Goal: Task Accomplishment & Management: Manage account settings

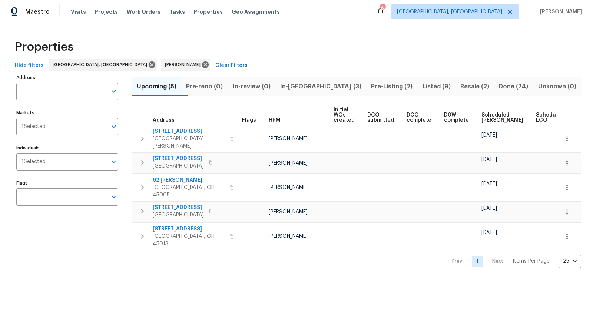
click at [473, 88] on span "Resale (2)" at bounding box center [475, 86] width 30 height 10
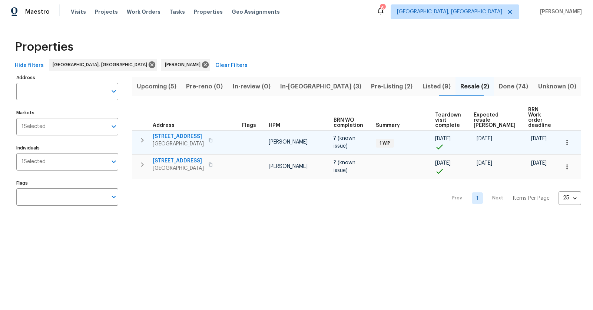
click at [176, 140] on span "Middletown, OH 45042" at bounding box center [178, 143] width 51 height 7
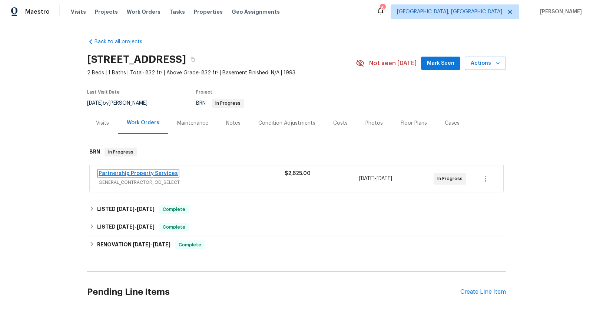
click at [146, 172] on link "Partnership Property Services" at bounding box center [138, 173] width 79 height 5
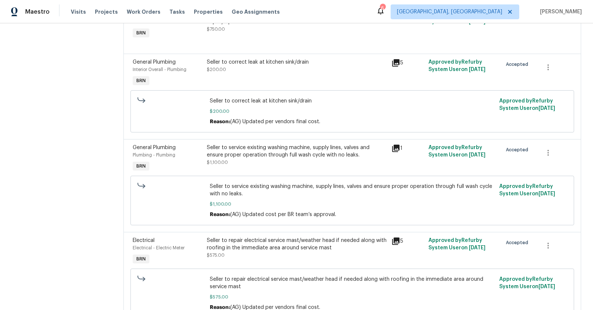
scroll to position [144, 0]
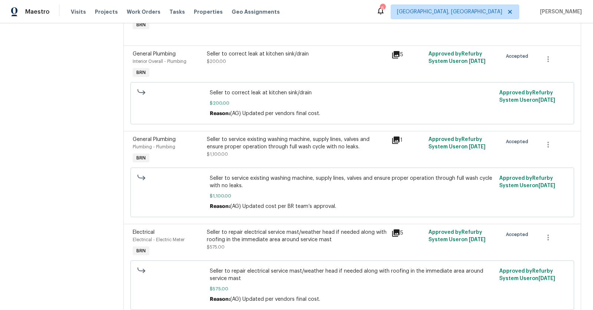
click at [243, 146] on div "Seller to service existing washing machine, supply lines, valves and ensure pro…" at bounding box center [297, 143] width 180 height 15
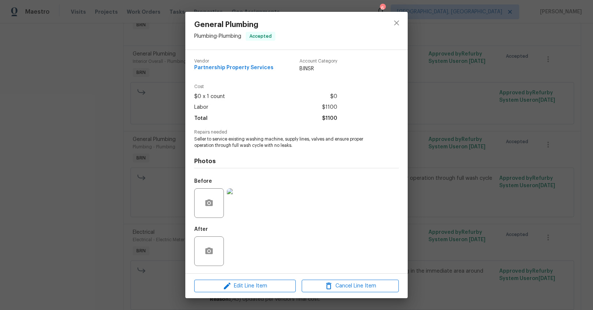
click at [241, 209] on img at bounding box center [242, 204] width 30 height 30
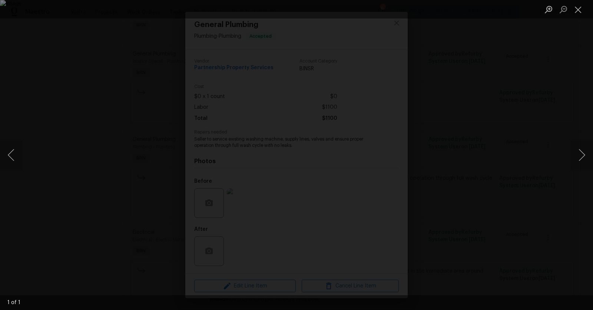
click at [172, 183] on img "Lightbox" at bounding box center [296, 155] width 593 height 310
click at [576, 12] on button "Close lightbox" at bounding box center [577, 9] width 15 height 13
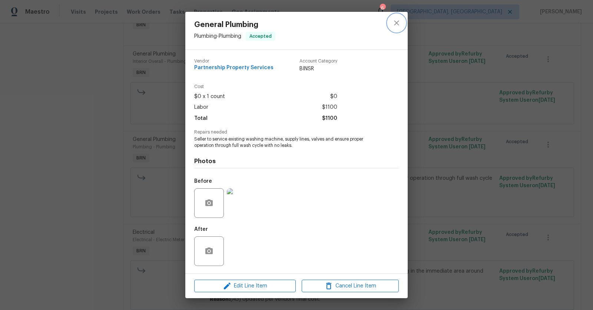
click at [393, 23] on icon "close" at bounding box center [396, 23] width 9 height 9
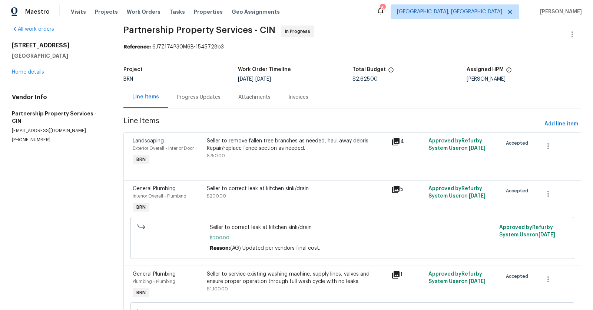
scroll to position [0, 0]
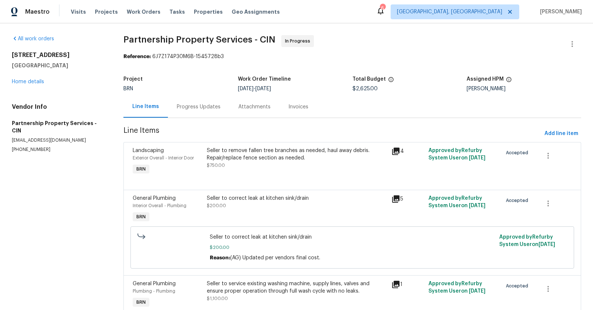
click at [207, 105] on div "Progress Updates" at bounding box center [199, 106] width 44 height 7
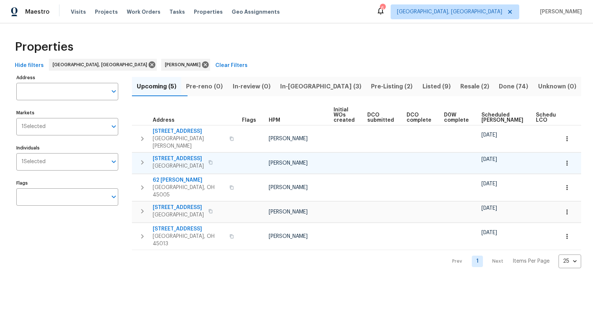
scroll to position [0, 21]
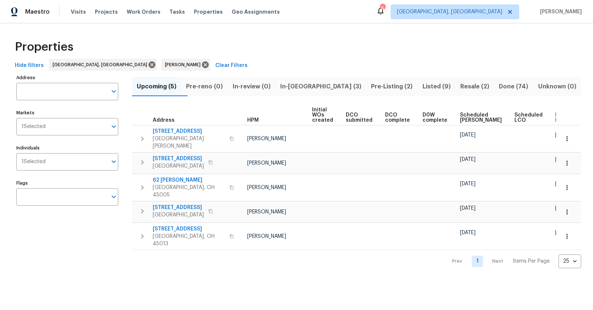
click at [307, 84] on span "In-reno (3)" at bounding box center [321, 86] width 82 height 10
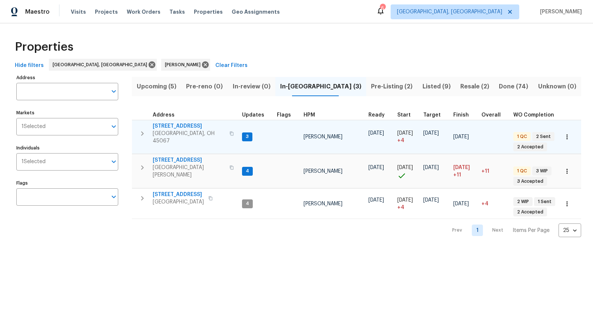
click at [170, 127] on span "[STREET_ADDRESS]" at bounding box center [189, 126] width 72 height 7
click at [180, 122] on td "801 Prescott Cir Trenton, OH 45067" at bounding box center [185, 133] width 107 height 27
click at [180, 129] on span "[STREET_ADDRESS]" at bounding box center [189, 126] width 72 height 7
click at [176, 123] on span "[STREET_ADDRESS]" at bounding box center [189, 126] width 72 height 7
click at [179, 127] on span "[STREET_ADDRESS]" at bounding box center [189, 126] width 72 height 7
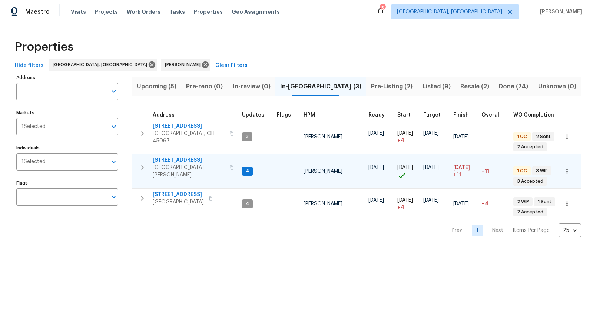
click at [184, 158] on span "7795 Rock Port Way" at bounding box center [189, 160] width 72 height 7
click at [163, 157] on span "7795 Rock Port Way" at bounding box center [189, 160] width 72 height 7
click at [77, 14] on span "Visits" at bounding box center [78, 11] width 15 height 7
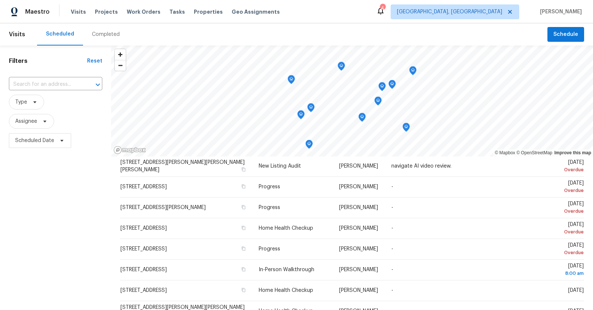
scroll to position [35, 0]
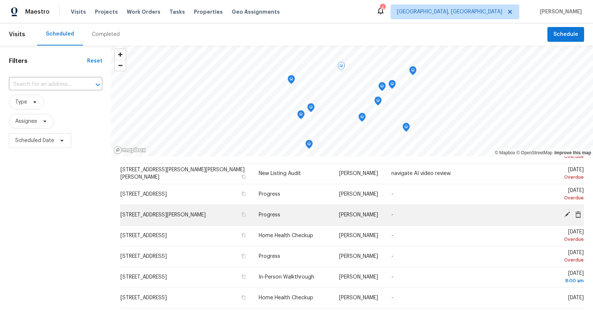
click at [564, 217] on icon at bounding box center [566, 215] width 7 height 7
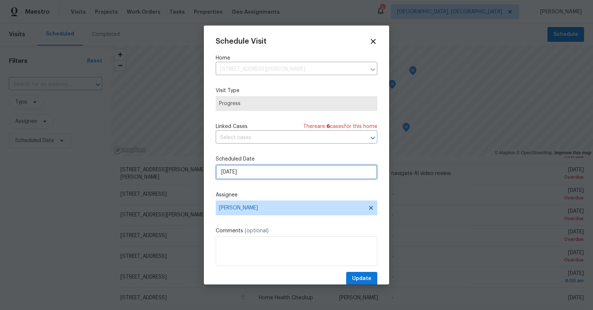
click at [323, 173] on input "9/16/2025" at bounding box center [297, 172] width 162 height 15
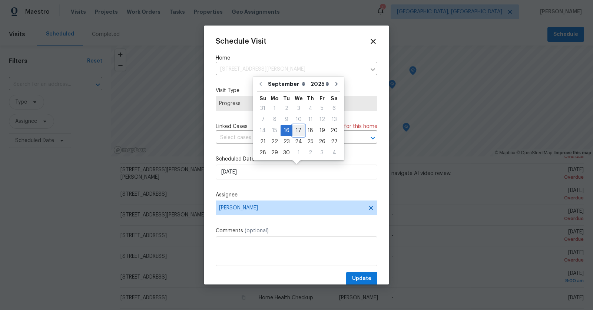
click at [300, 129] on div "17" at bounding box center [298, 131] width 12 height 10
type input "[DATE]"
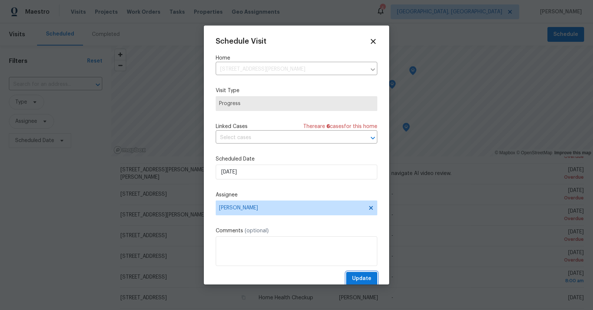
click at [364, 277] on span "Update" at bounding box center [361, 278] width 19 height 9
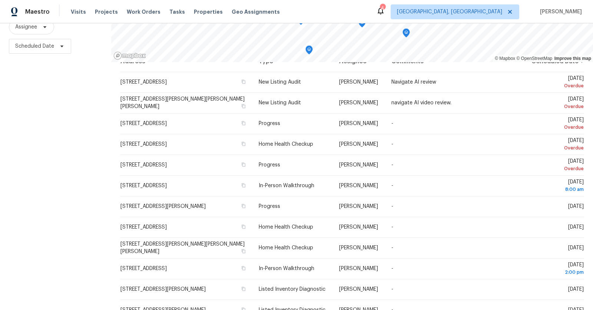
scroll to position [0, 0]
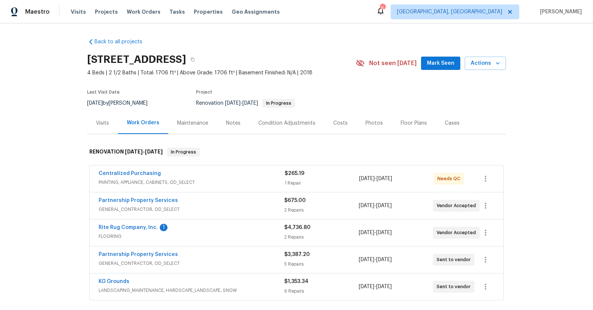
click at [392, 181] on span "[DATE]" at bounding box center [384, 178] width 16 height 5
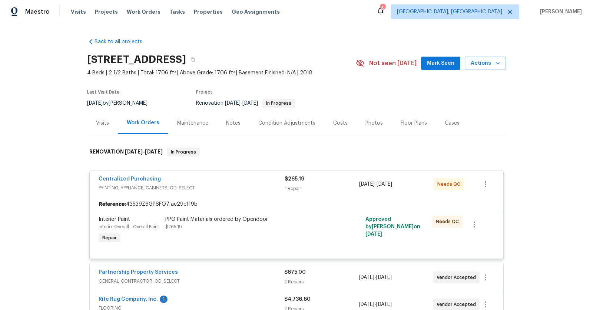
click at [428, 218] on div "Approved by [PERSON_NAME] on [DATE]" at bounding box center [396, 231] width 67 height 34
click at [457, 184] on span "Needs QC" at bounding box center [450, 184] width 26 height 7
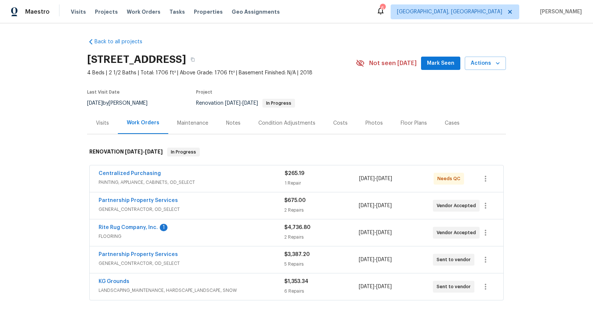
click at [152, 164] on div "Centralized Purchasing PAINTING, APPLIANCE, CABINETS, OD_SELECT $265.19 1 Repai…" at bounding box center [296, 233] width 419 height 139
click at [139, 170] on span "Centralized Purchasing" at bounding box center [130, 173] width 62 height 7
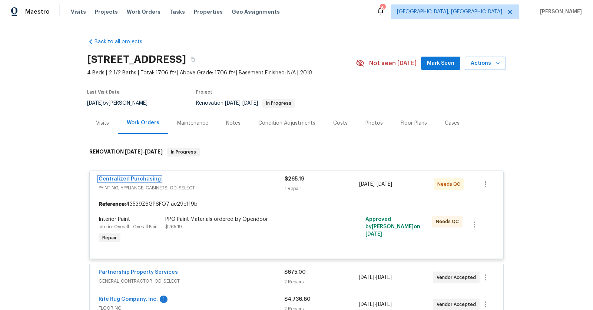
click at [146, 179] on link "Centralized Purchasing" at bounding box center [130, 179] width 62 height 5
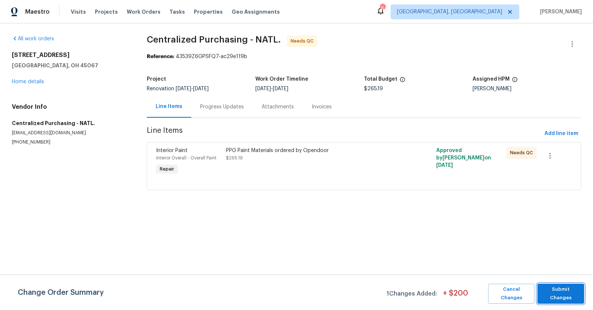
click at [565, 291] on span "Submit Changes" at bounding box center [560, 294] width 39 height 17
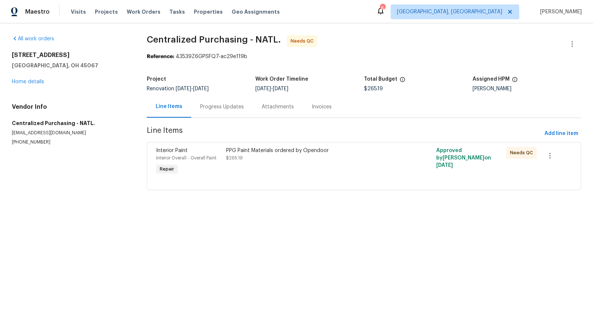
click at [32, 78] on div "801 Prescott Cir Trenton, OH 45067 Home details" at bounding box center [70, 68] width 117 height 34
click at [212, 134] on span "Line Items" at bounding box center [344, 134] width 395 height 14
click at [230, 156] on span "$265.19" at bounding box center [234, 158] width 17 height 4
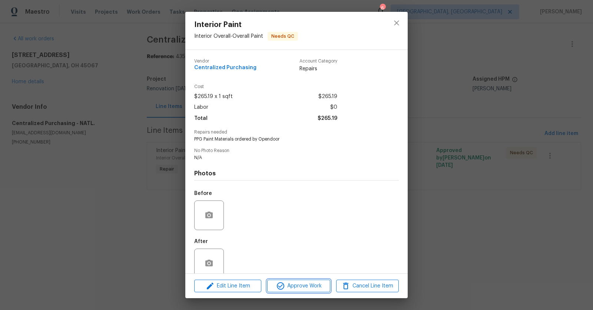
click at [308, 287] on span "Approve Work" at bounding box center [298, 286] width 58 height 9
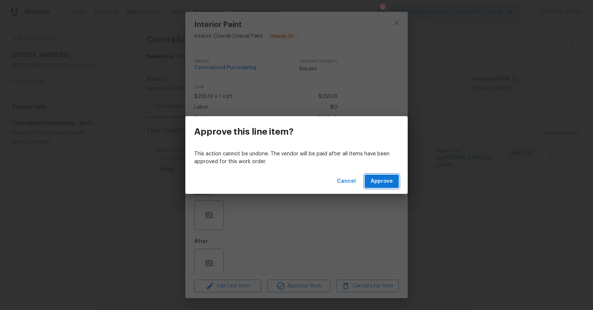
click at [390, 185] on span "Approve" at bounding box center [381, 181] width 22 height 9
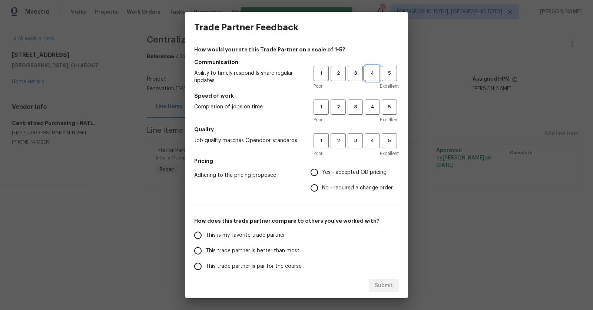
click at [373, 72] on span "4" at bounding box center [372, 73] width 14 height 9
click at [376, 105] on span "4" at bounding box center [372, 107] width 14 height 9
click at [374, 142] on span "4" at bounding box center [372, 141] width 14 height 9
click at [316, 172] on input "Yes - accepted OD pricing" at bounding box center [314, 173] width 16 height 16
radio input "true"
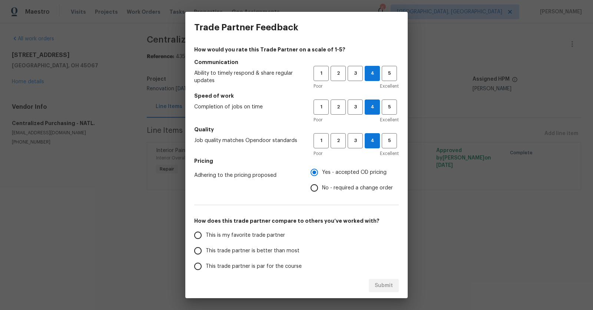
click at [199, 249] on input "This trade partner is better than most" at bounding box center [198, 251] width 16 height 16
click at [379, 283] on span "Submit" at bounding box center [384, 286] width 18 height 9
radio input "true"
radio input "false"
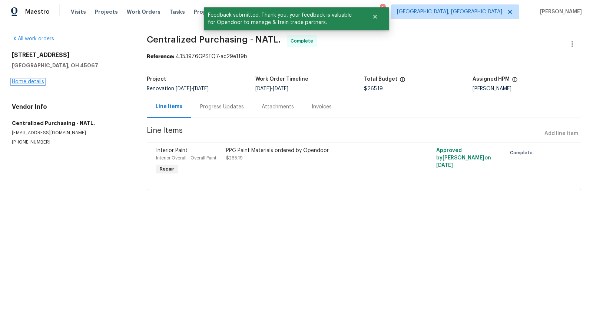
click at [34, 80] on link "Home details" at bounding box center [28, 81] width 32 height 5
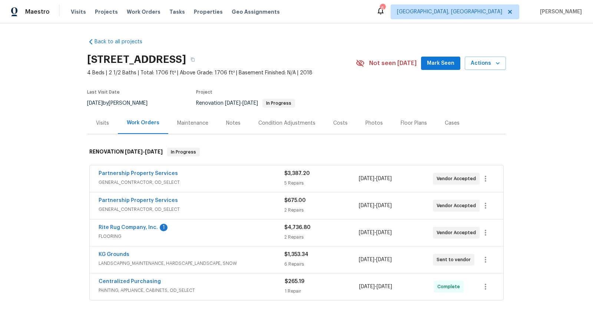
click at [139, 224] on span "Rite Rug Company, Inc." at bounding box center [128, 227] width 59 height 7
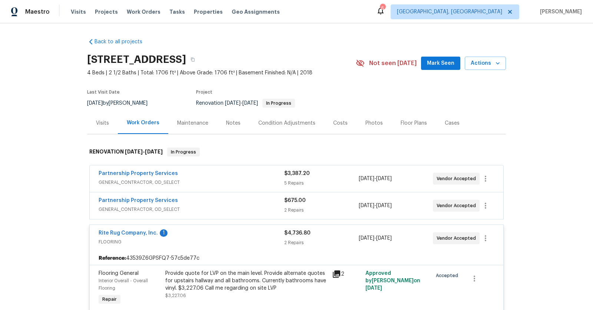
click at [154, 237] on div "Rite Rug Company, Inc. 1" at bounding box center [192, 234] width 186 height 9
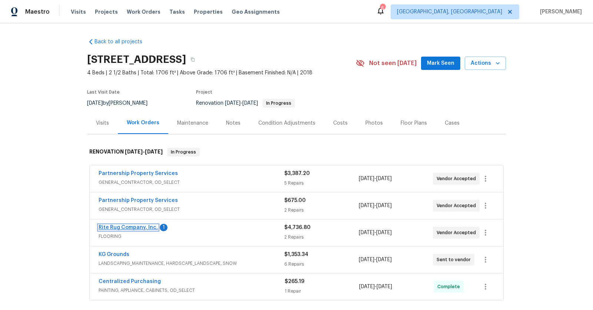
click at [141, 228] on link "Rite Rug Company, Inc." at bounding box center [128, 227] width 59 height 5
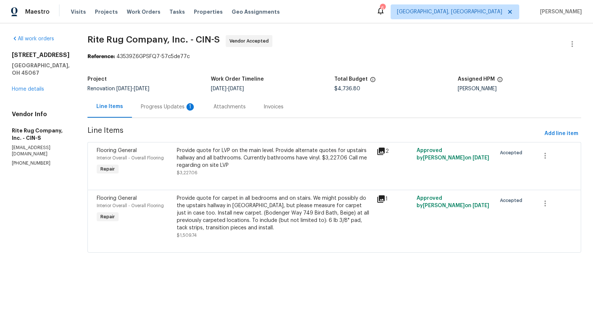
click at [179, 104] on div "Progress Updates 1" at bounding box center [168, 106] width 55 height 7
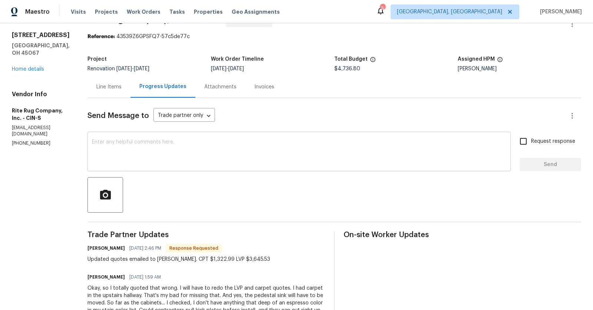
scroll to position [21, 0]
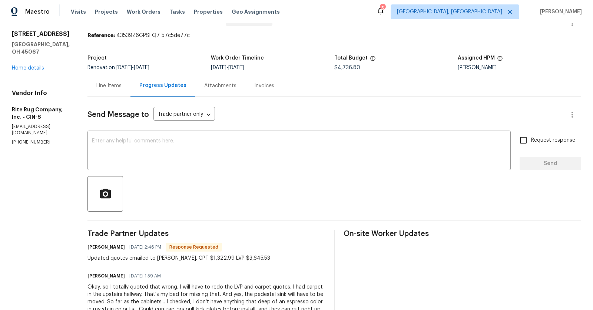
click at [117, 85] on div "Line Items" at bounding box center [108, 85] width 25 height 7
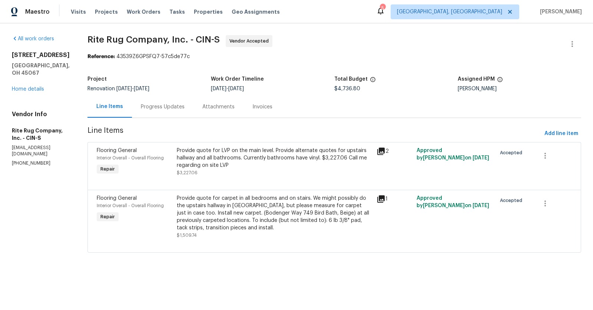
click at [171, 109] on div "Progress Updates" at bounding box center [163, 106] width 44 height 7
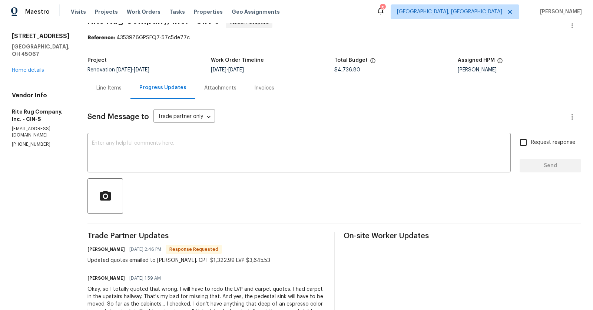
scroll to position [19, 0]
click at [113, 90] on div "Line Items" at bounding box center [108, 87] width 25 height 7
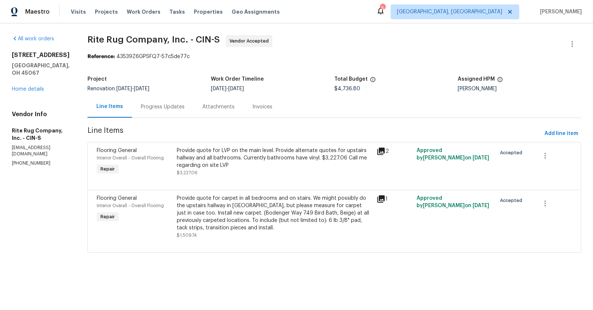
click at [177, 106] on div "Progress Updates" at bounding box center [163, 106] width 44 height 7
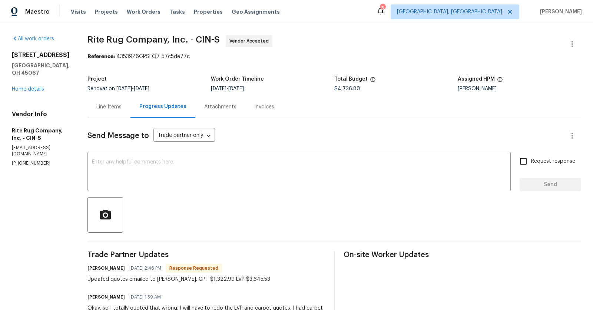
click at [122, 107] on div "Line Items" at bounding box center [108, 106] width 25 height 7
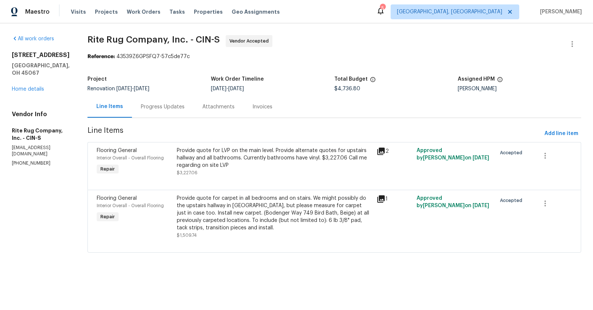
click at [205, 221] on div "Provide quote for carpet in all bedrooms and on stairs. We might possibly do th…" at bounding box center [274, 213] width 195 height 37
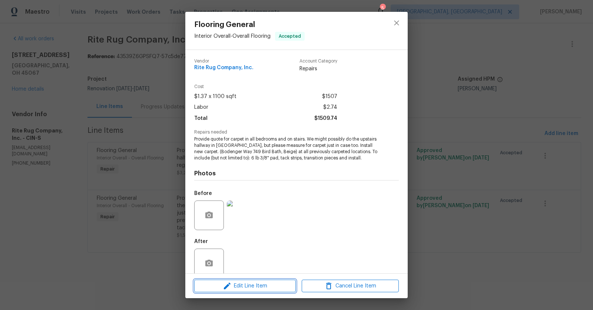
click at [253, 287] on span "Edit Line Item" at bounding box center [244, 286] width 97 height 9
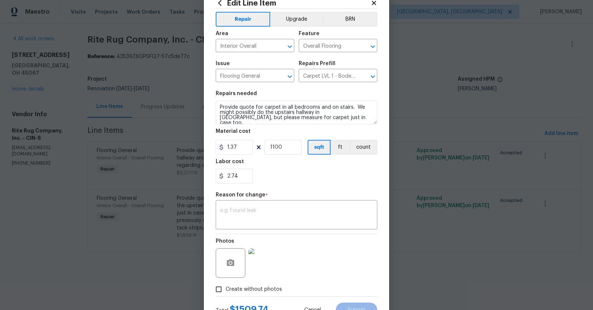
scroll to position [28, 0]
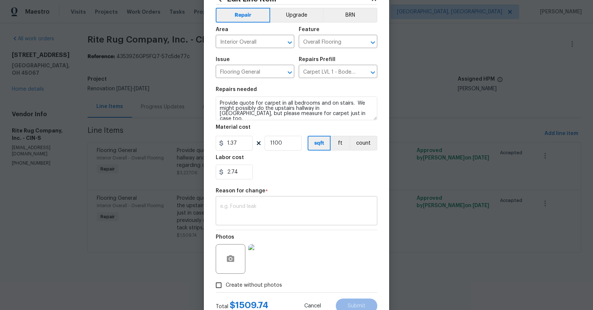
click at [267, 204] on div "x ​" at bounding box center [297, 211] width 162 height 27
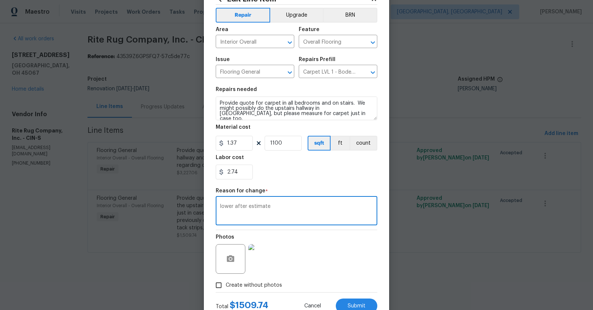
scroll to position [48, 0]
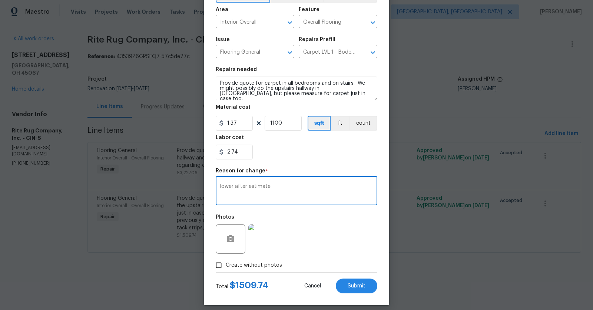
type textarea "lower after estimate"
click at [284, 126] on input "1100" at bounding box center [282, 123] width 37 height 15
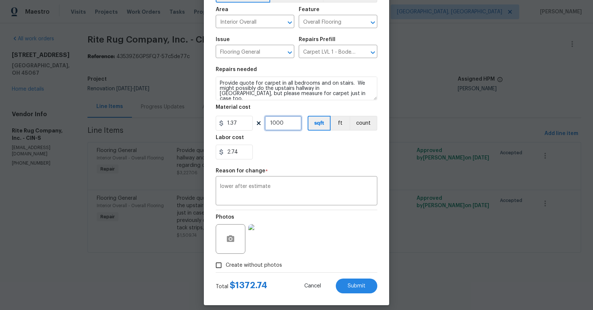
type input "1000"
click at [237, 156] on input "2.74" at bounding box center [234, 152] width 37 height 15
click at [285, 120] on input "1000" at bounding box center [282, 123] width 37 height 15
type input "0"
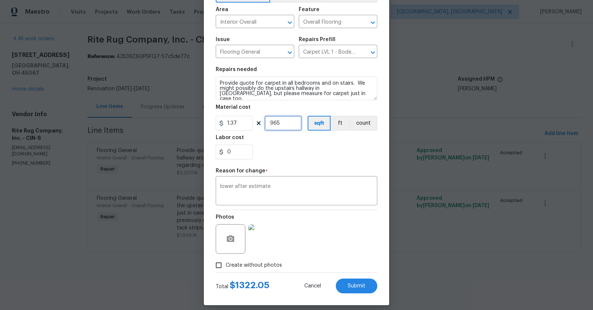
type input "965"
click at [242, 153] on input "0" at bounding box center [234, 152] width 37 height 15
type input "0.94"
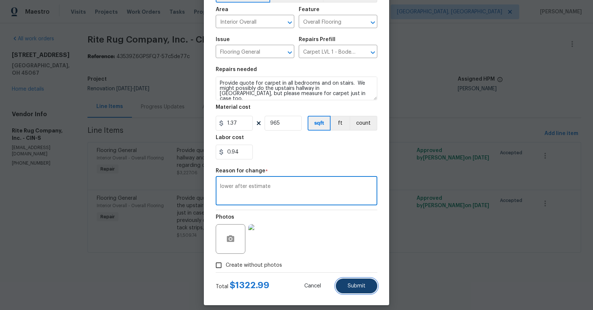
click at [361, 282] on button "Submit" at bounding box center [356, 286] width 41 height 15
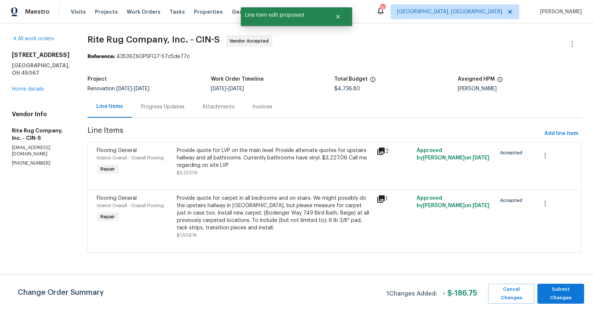
scroll to position [0, 0]
click at [270, 166] on div "Provide quote for LVP on the main level. Provide alternate quotes for upstairs …" at bounding box center [274, 158] width 195 height 22
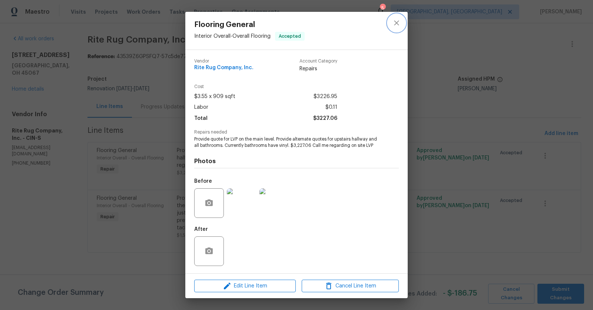
click at [397, 20] on icon "close" at bounding box center [396, 23] width 9 height 9
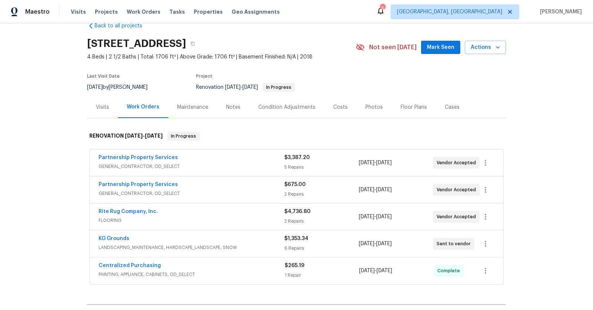
scroll to position [17, 0]
click at [126, 209] on link "Rite Rug Company, Inc." at bounding box center [128, 211] width 59 height 5
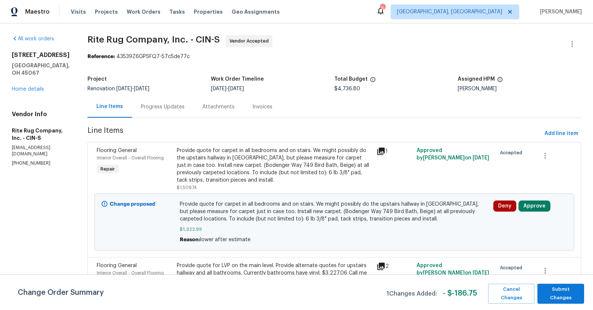
click at [183, 106] on div "Progress Updates" at bounding box center [163, 106] width 44 height 7
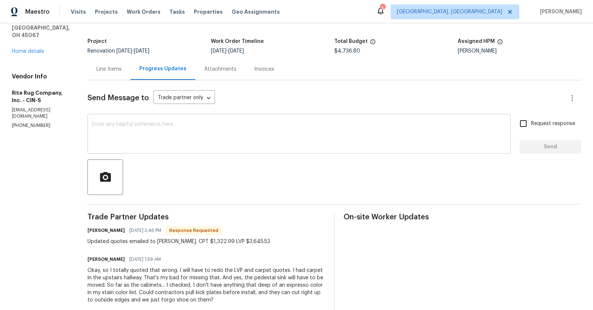
scroll to position [38, 0]
click at [122, 69] on div "Line Items" at bounding box center [108, 68] width 25 height 7
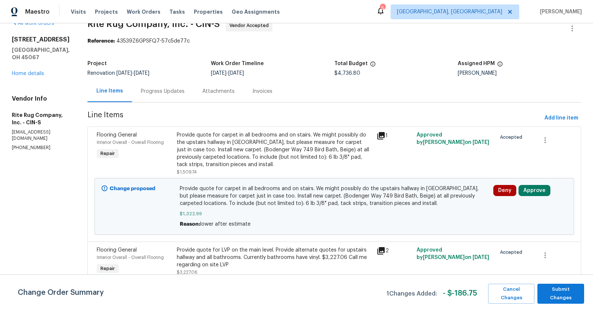
click at [257, 250] on div "Provide quote for LVP on the main level. Provide alternate quotes for upstairs …" at bounding box center [274, 258] width 195 height 22
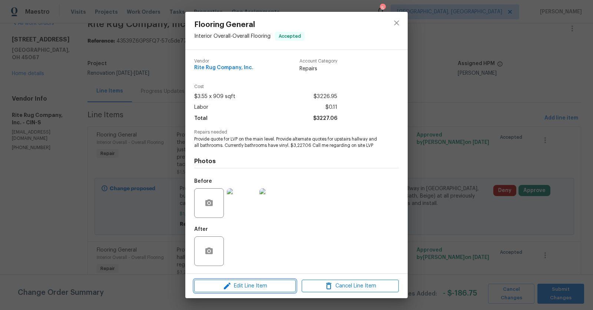
click at [256, 286] on span "Edit Line Item" at bounding box center [244, 286] width 97 height 9
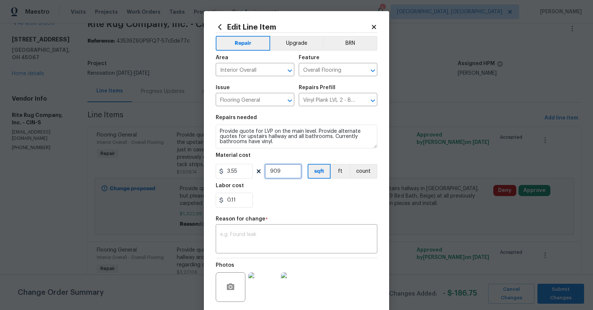
click at [299, 174] on input "909" at bounding box center [282, 171] width 37 height 15
click at [323, 192] on div "Labor cost" at bounding box center [297, 188] width 162 height 10
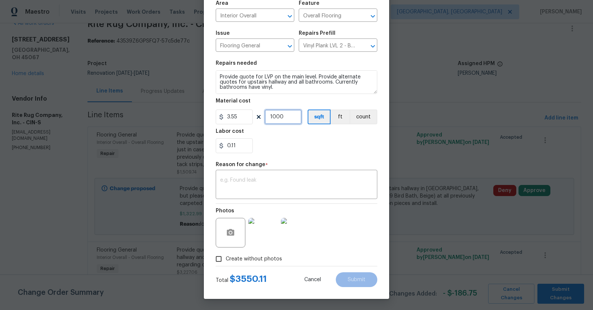
click at [290, 123] on input "1000" at bounding box center [282, 117] width 37 height 15
type input "700"
click at [283, 120] on input "700" at bounding box center [282, 117] width 37 height 15
type input "886"
click at [246, 149] on input "0.11" at bounding box center [234, 146] width 37 height 15
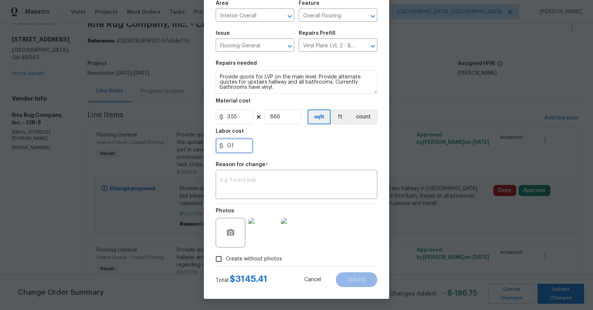
type input "0."
click at [310, 149] on div at bounding box center [297, 146] width 162 height 15
click at [237, 150] on input "0" at bounding box center [234, 146] width 37 height 15
type input "0.23"
click at [304, 156] on section "Repairs needed Provide quote for LVP on the main level. Provide alternate quote…" at bounding box center [297, 106] width 162 height 101
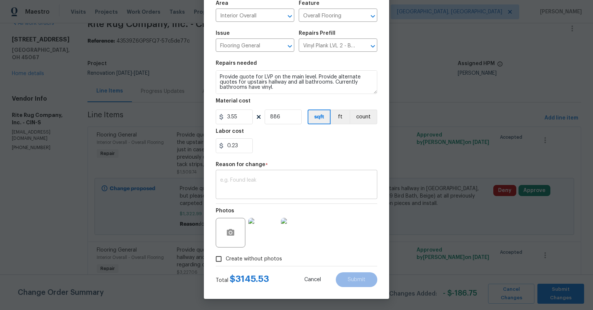
click at [285, 173] on div "x ​" at bounding box center [297, 185] width 162 height 27
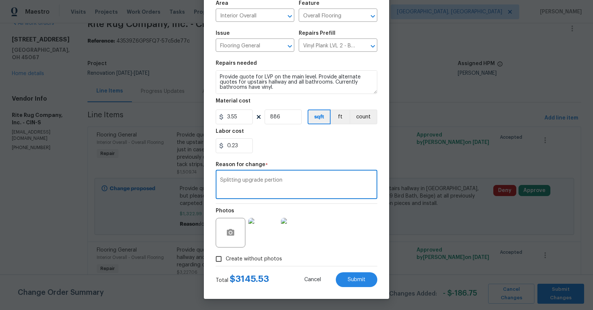
click at [269, 181] on textarea "Splitting upgrade pertion" at bounding box center [296, 186] width 153 height 16
type textarea "Splitting upgrade portion"
click at [354, 234] on div "Photos" at bounding box center [297, 228] width 162 height 48
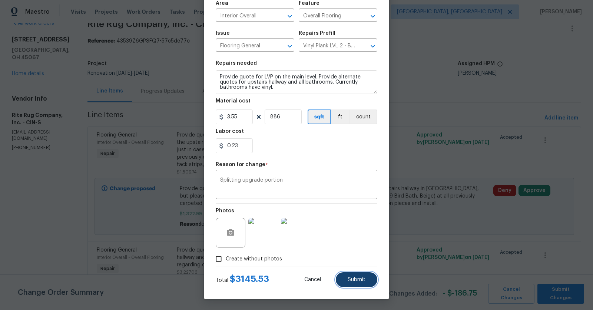
click at [355, 283] on button "Submit" at bounding box center [356, 280] width 41 height 15
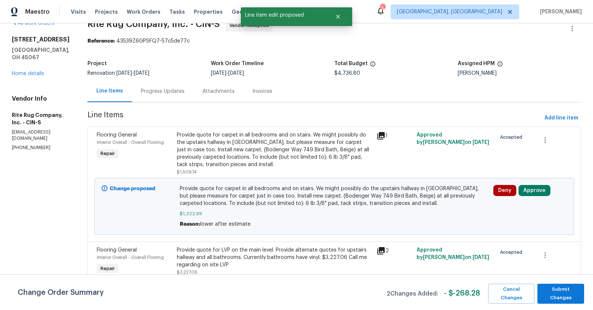
scroll to position [0, 0]
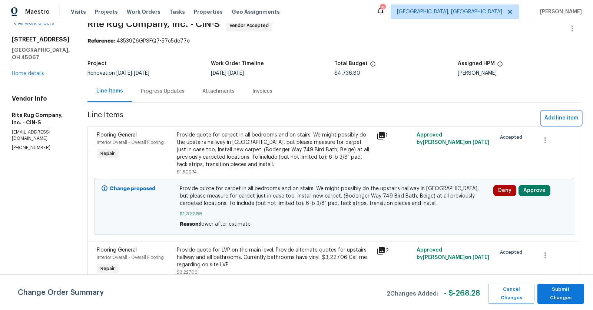
click at [553, 114] on span "Add line item" at bounding box center [561, 118] width 34 height 9
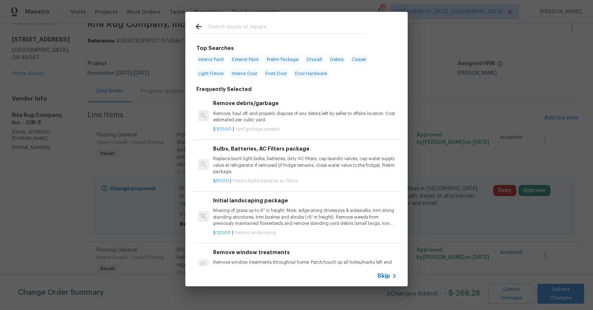
click at [284, 25] on input "text" at bounding box center [286, 27] width 157 height 11
type input "floor"
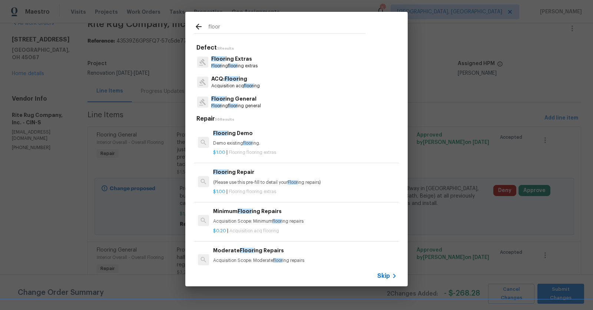
click at [246, 99] on p "Floor ing General" at bounding box center [236, 99] width 50 height 8
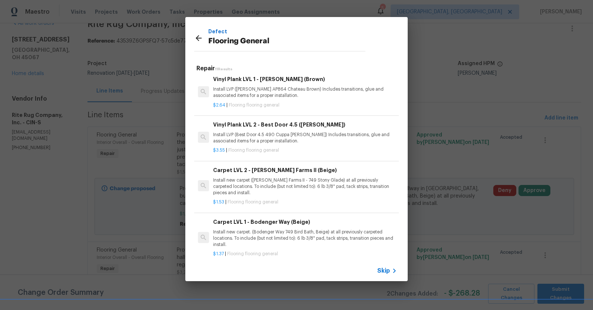
scroll to position [189, 0]
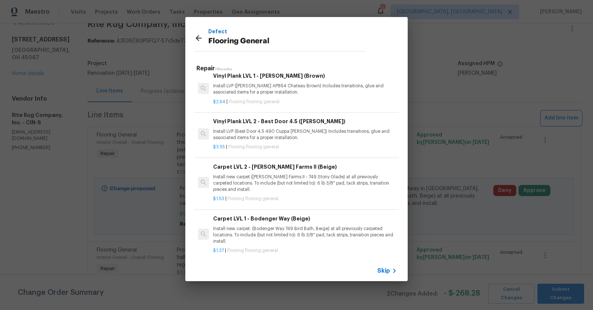
click at [66, 217] on div "Defect Flooring General Repair 11 Results Sheet Vinyl LVL 1 - Sugar Valley (Woo…" at bounding box center [296, 149] width 593 height 299
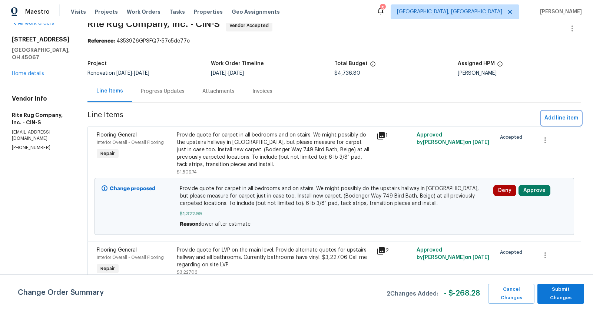
scroll to position [160, 0]
click at [66, 217] on section "All work orders 801 Prescott Cir Trenton, OH 45067 Home details Vendor Info Rit…" at bounding box center [41, 159] width 58 height 279
click at [571, 123] on button "Add line item" at bounding box center [561, 119] width 40 height 14
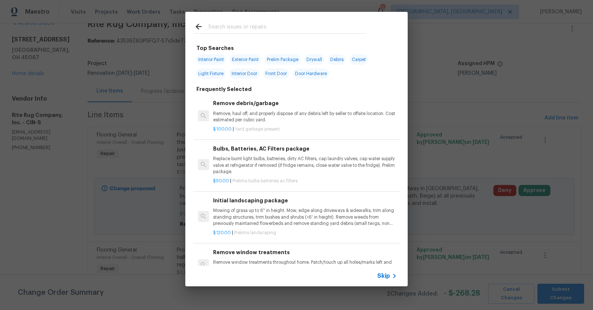
click at [237, 24] on input "text" at bounding box center [286, 27] width 157 height 11
type input "flooring"
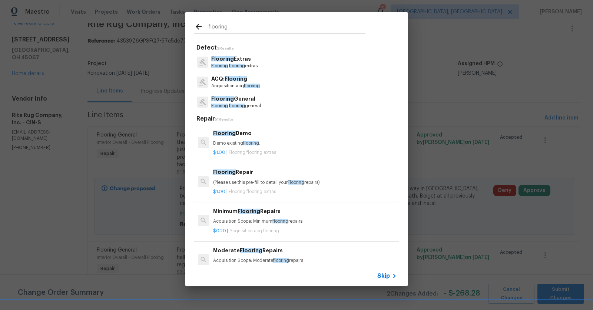
click at [240, 100] on p "Flooring General" at bounding box center [236, 99] width 50 height 8
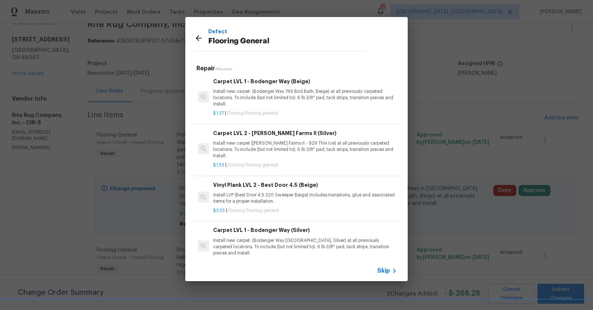
scroll to position [333, 0]
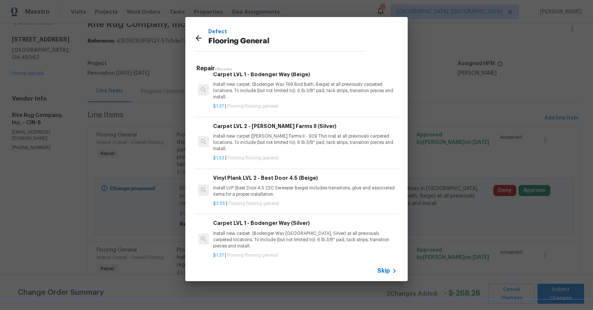
click at [280, 185] on p "Install LVP (Best Door 4.5 220 Sweeper Beige) Includes transitions, glue and as…" at bounding box center [305, 191] width 184 height 13
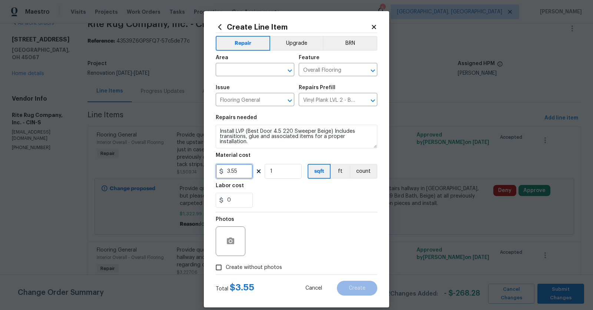
click at [241, 173] on input "3.55" at bounding box center [234, 171] width 37 height 15
click at [275, 169] on input "1" at bounding box center [282, 171] width 37 height 15
type input "140"
click at [242, 196] on input "0" at bounding box center [234, 200] width 37 height 15
click at [259, 224] on div "Photos" at bounding box center [297, 237] width 162 height 48
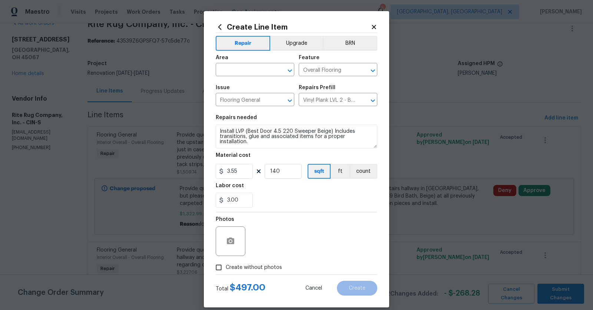
type input "3"
click at [239, 72] on input "text" at bounding box center [245, 70] width 58 height 11
click at [243, 91] on li "Bathroom" at bounding box center [255, 87] width 79 height 12
type input "Bathroom"
click at [291, 46] on button "Upgrade" at bounding box center [296, 43] width 53 height 15
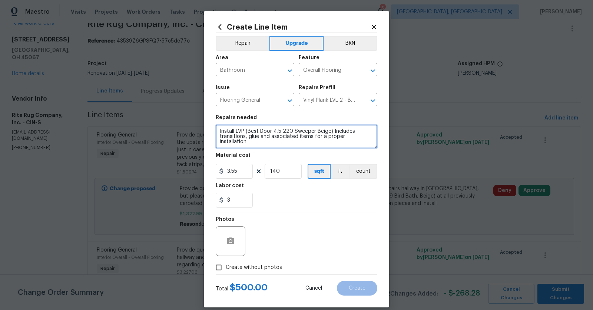
click at [218, 129] on textarea "Install LVP (Best Door 4.5 220 Sweeper Beige) Includes transitions, glue and as…" at bounding box center [297, 137] width 162 height 24
type textarea "Bathroom Install LVP (Best Door 4.5 220 Sweeper Beige) Includes transitions, gl…"
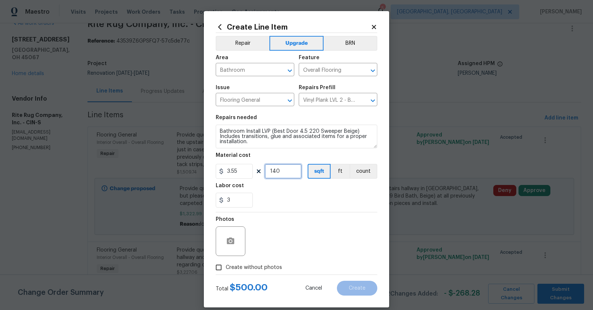
click at [296, 174] on input "140" at bounding box center [282, 171] width 37 height 15
click at [226, 196] on input "3" at bounding box center [234, 200] width 37 height 15
click at [233, 202] on input "3" at bounding box center [234, 200] width 37 height 15
click at [282, 171] on input "140" at bounding box center [282, 171] width 37 height 15
type input "0"
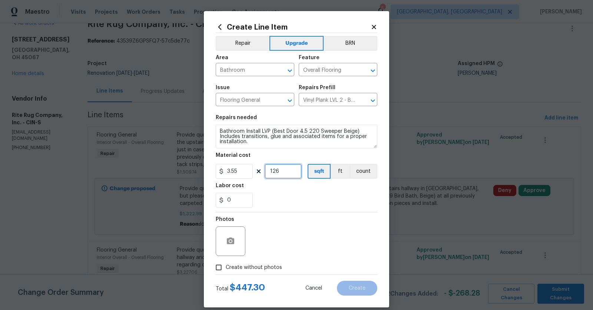
type input "126"
click at [237, 198] on input "0" at bounding box center [234, 200] width 37 height 15
type input "2.7"
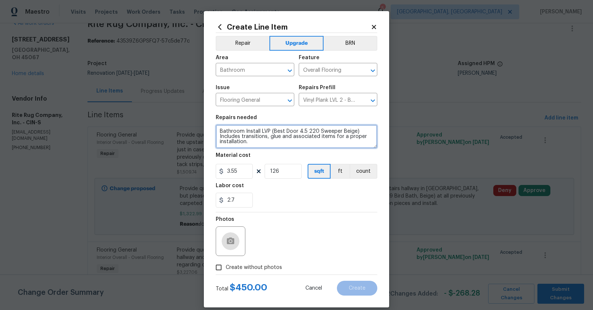
click at [244, 131] on textarea "Bathroom Install LVP (Best Door 4.5 220 Sweeper Beige) Includes transitions, gl…" at bounding box center [297, 137] width 162 height 24
type textarea "Bathroom LVP separated. Install LVP (Best Door 4.5 220 Sweeper Beige) Includes …"
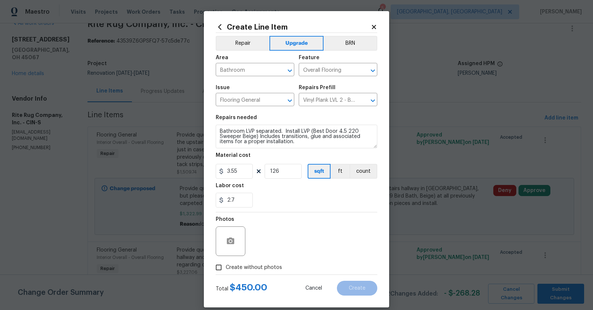
click at [309, 211] on section "Repairs needed Bathroom LVP separated. Install LVP (Best Door 4.5 220 Sweeper B…" at bounding box center [297, 161] width 162 height 101
click at [304, 254] on div "Photos" at bounding box center [297, 237] width 162 height 48
click at [228, 263] on label "Create without photos" at bounding box center [247, 268] width 70 height 14
click at [226, 263] on input "Create without photos" at bounding box center [219, 268] width 14 height 14
checkbox input "true"
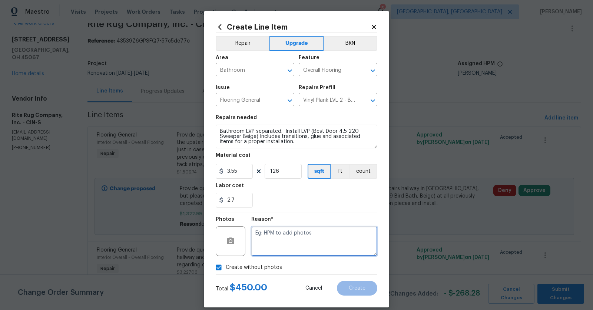
click at [297, 237] on textarea at bounding box center [314, 242] width 126 height 30
type textarea "o"
type textarea "to add"
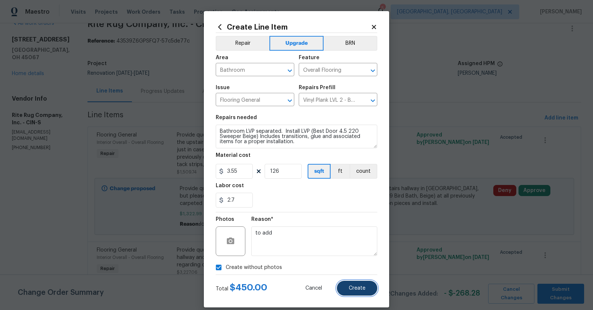
click at [358, 289] on span "Create" at bounding box center [357, 289] width 17 height 6
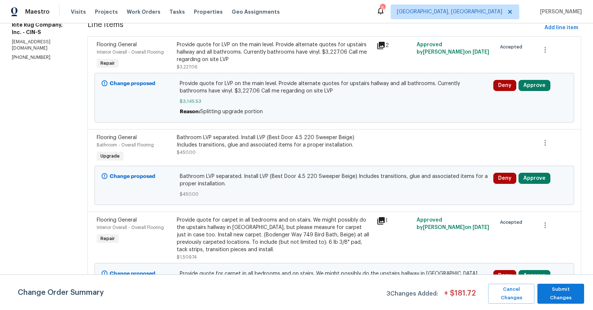
scroll to position [106, 0]
click at [283, 87] on span "Provide quote for LVP on the main level. Provide alternate quotes for upstairs …" at bounding box center [334, 87] width 309 height 15
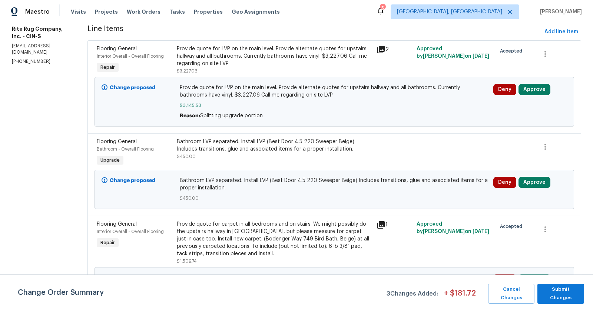
click at [234, 50] on div "Provide quote for LVP on the main level. Provide alternate quotes for upstairs …" at bounding box center [274, 56] width 195 height 22
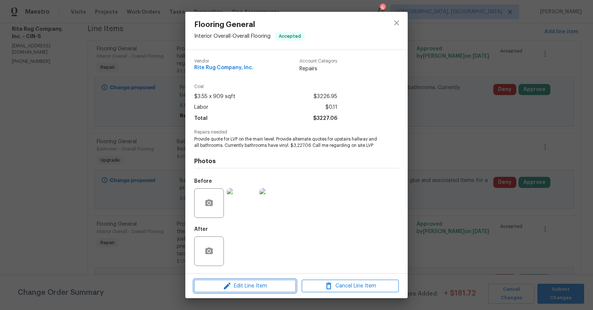
click at [264, 283] on span "Edit Line Item" at bounding box center [244, 286] width 97 height 9
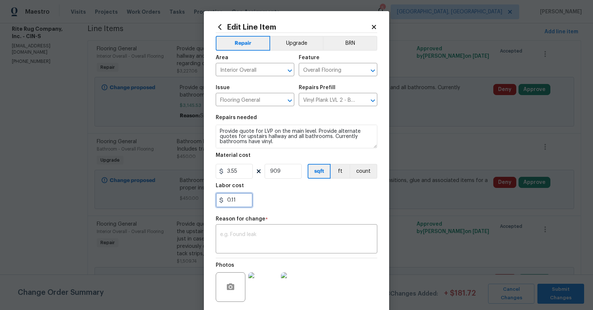
click at [229, 199] on input "0.11" at bounding box center [234, 200] width 37 height 15
type input "50.11"
click at [277, 213] on div "Repair Upgrade BRN Area Interior Overall ​ Feature Overall Flooring ​ Issue Flo…" at bounding box center [297, 177] width 162 height 288
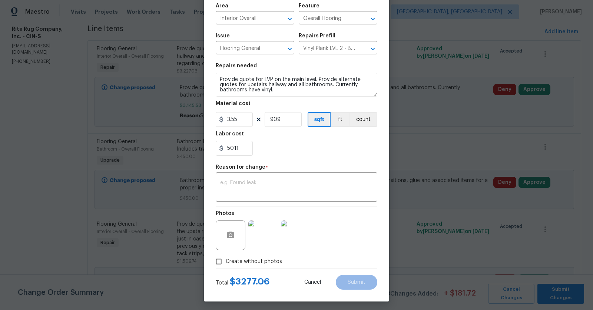
scroll to position [54, 0]
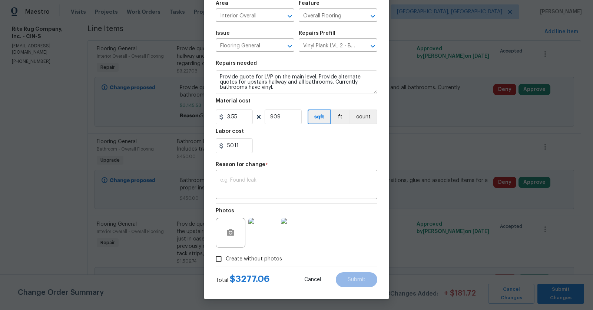
click at [243, 169] on div "Reason for change *" at bounding box center [297, 167] width 162 height 10
click at [241, 183] on textarea at bounding box center [296, 186] width 153 height 16
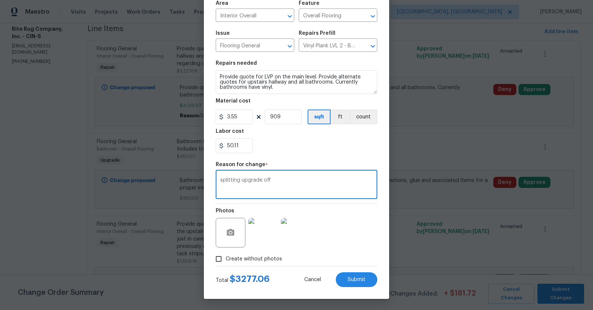
type textarea "splitting upgrade off"
click at [338, 222] on div "Photos" at bounding box center [297, 228] width 162 height 48
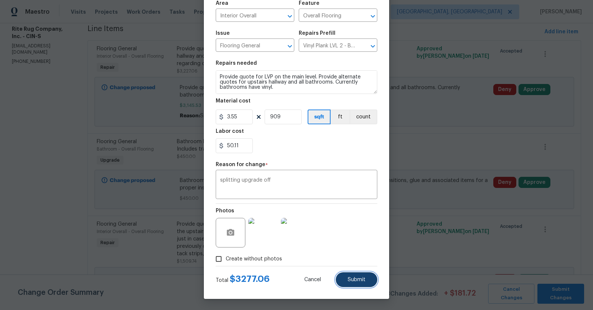
click at [362, 286] on button "Submit" at bounding box center [356, 280] width 41 height 15
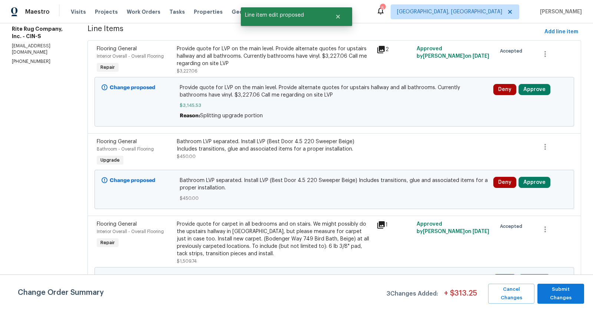
scroll to position [0, 0]
click at [555, 287] on button "Submit Changes" at bounding box center [560, 294] width 47 height 20
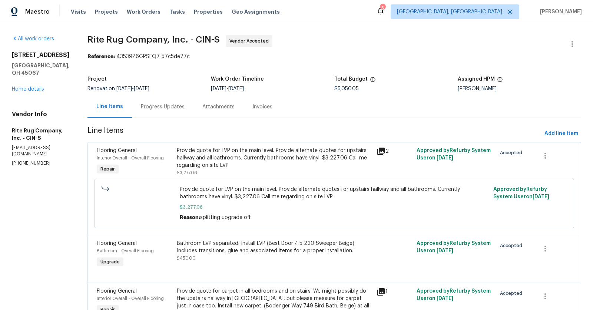
click at [176, 107] on div "Progress Updates" at bounding box center [163, 106] width 44 height 7
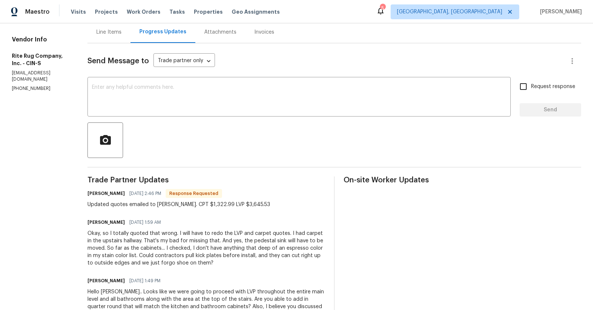
scroll to position [48, 0]
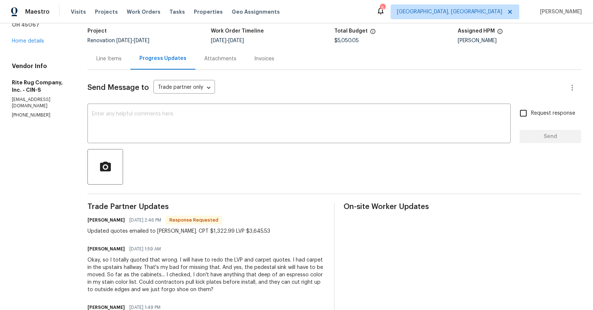
click at [126, 54] on div "Line Items" at bounding box center [108, 59] width 43 height 22
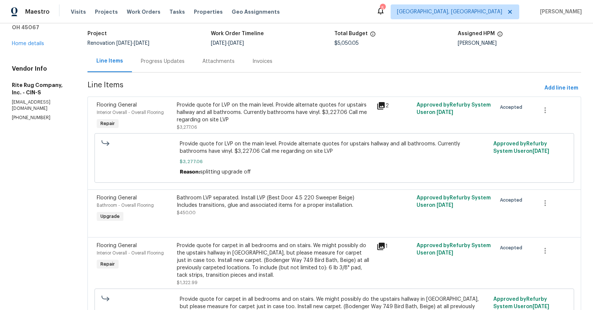
scroll to position [41, 0]
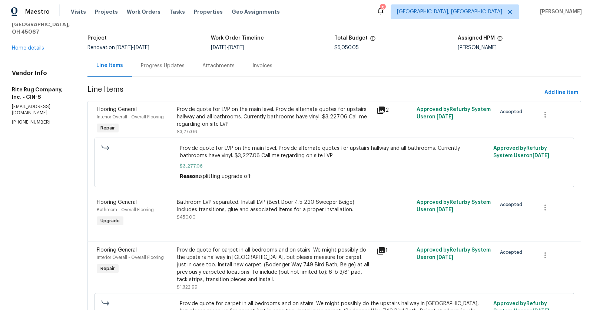
click at [179, 64] on div "Progress Updates" at bounding box center [163, 65] width 44 height 7
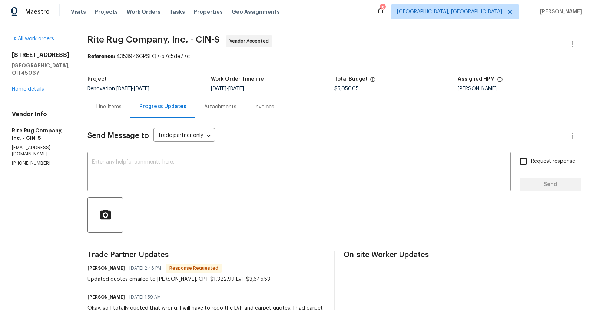
click at [122, 107] on div "Line Items" at bounding box center [108, 106] width 25 height 7
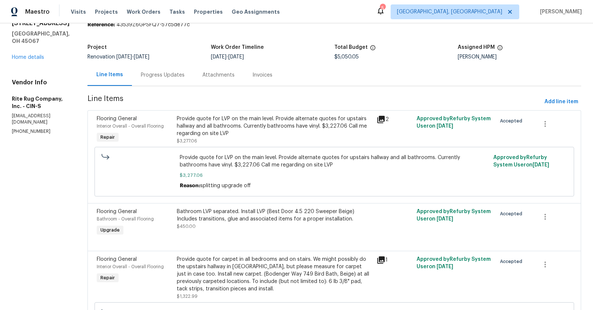
scroll to position [30, 0]
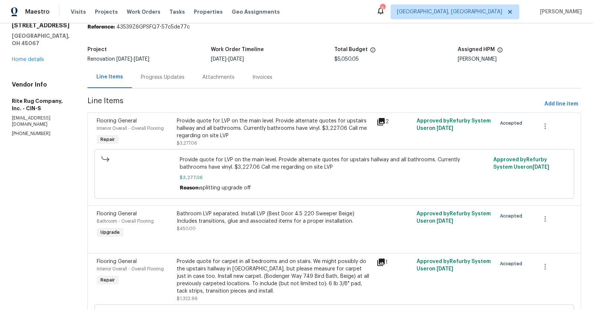
click at [184, 76] on div "Progress Updates" at bounding box center [163, 77] width 44 height 7
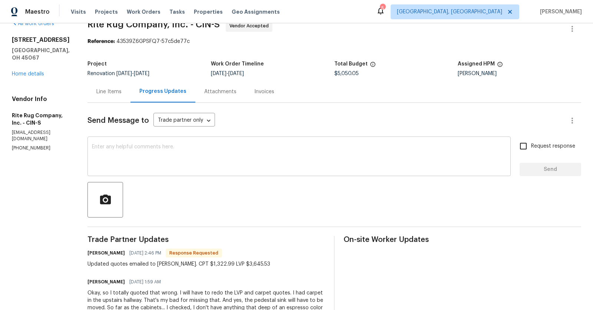
scroll to position [31, 0]
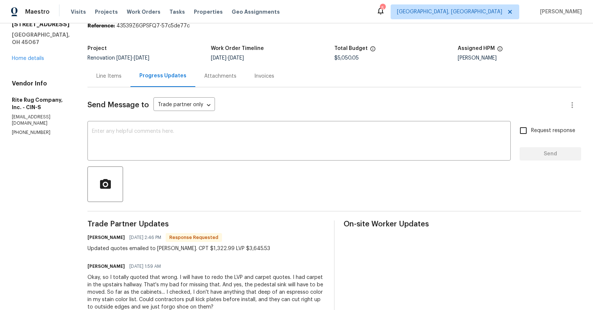
click at [122, 77] on div "Line Items" at bounding box center [108, 76] width 25 height 7
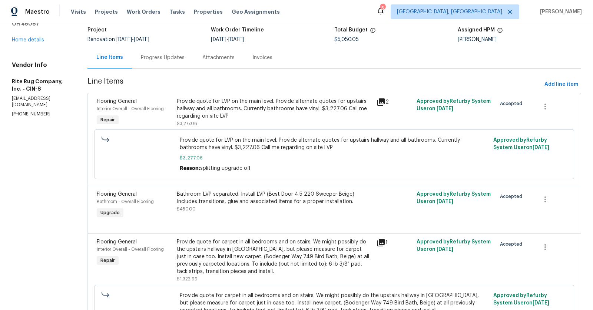
scroll to position [51, 0]
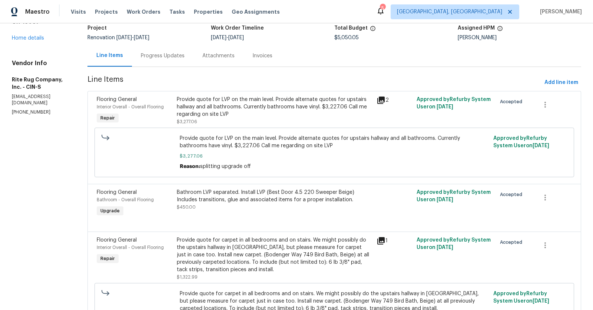
click at [279, 154] on span "$3,277.06" at bounding box center [334, 156] width 309 height 7
click at [274, 144] on span "Provide quote for LVP on the main level. Provide alternate quotes for upstairs …" at bounding box center [334, 142] width 309 height 15
click at [266, 110] on div "Provide quote for LVP on the main level. Provide alternate quotes for upstairs …" at bounding box center [274, 107] width 195 height 22
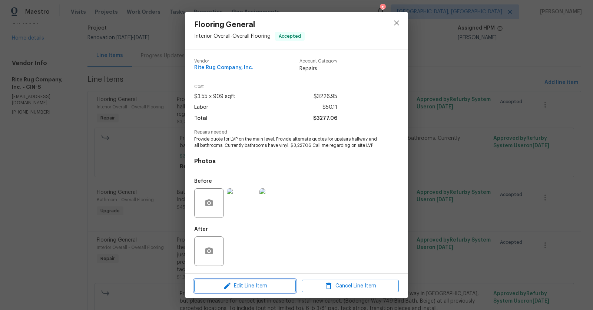
click at [279, 286] on span "Edit Line Item" at bounding box center [244, 286] width 97 height 9
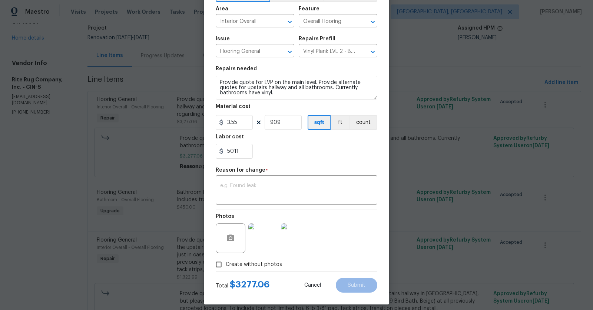
scroll to position [54, 0]
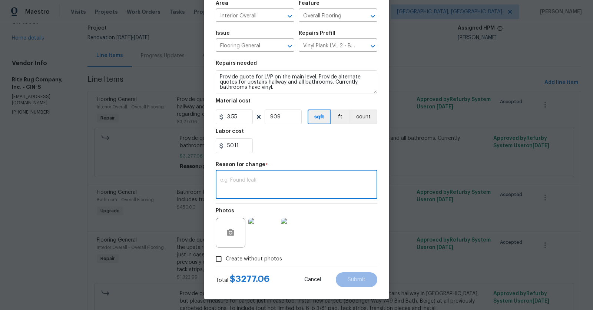
click at [252, 184] on textarea at bounding box center [296, 186] width 153 height 16
type textarea "Math error"
click at [290, 119] on input "909" at bounding box center [282, 117] width 37 height 15
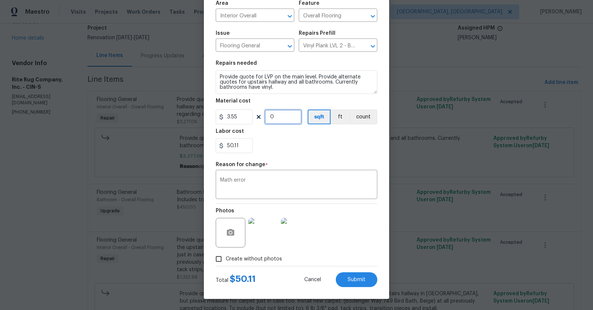
type input "0"
click at [247, 142] on input "50.11" at bounding box center [234, 146] width 37 height 15
type input "5"
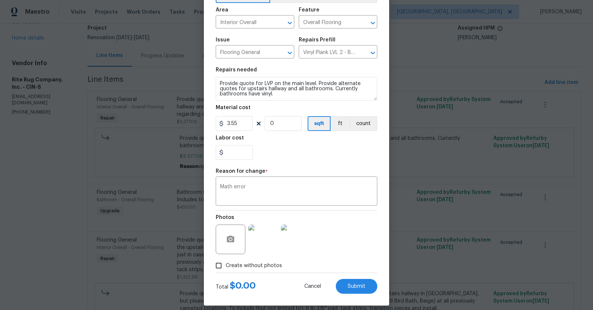
type input "0"
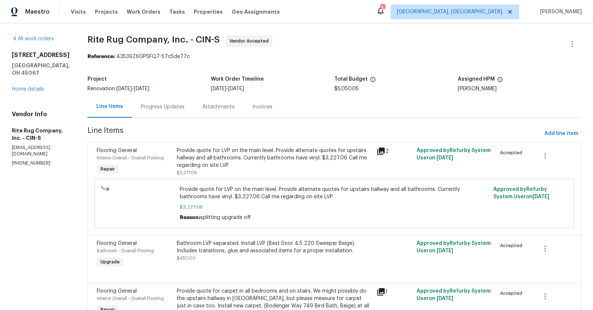
scroll to position [22, 0]
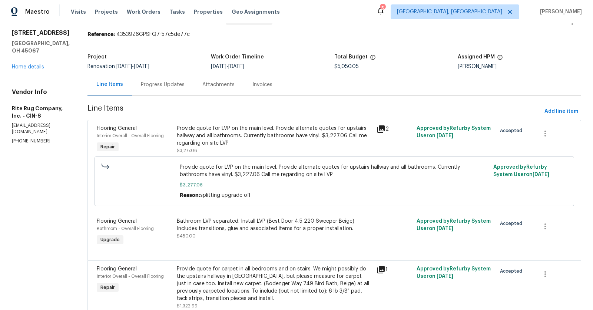
click at [257, 158] on div "Provide quote for LVP on the main level. Provide alternate quotes for upstairs …" at bounding box center [333, 182] width 479 height 50
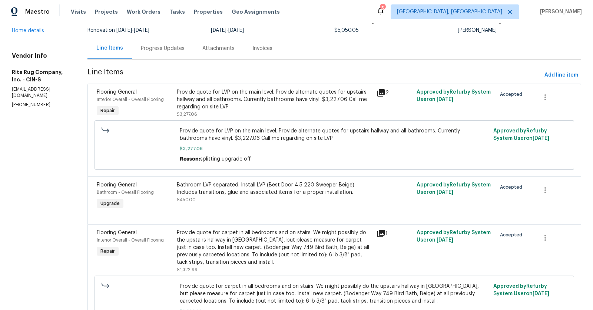
scroll to position [64, 0]
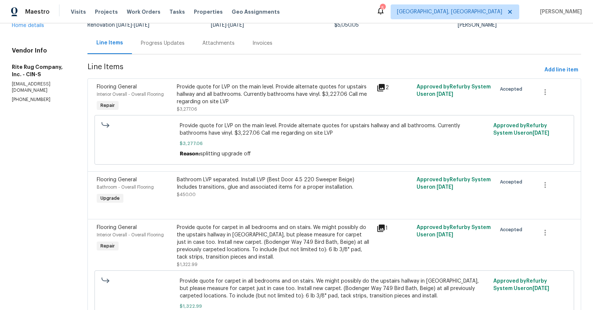
click at [179, 43] on div "Progress Updates" at bounding box center [163, 43] width 44 height 7
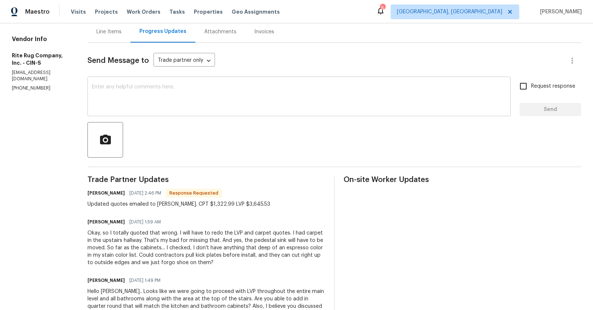
scroll to position [79, 0]
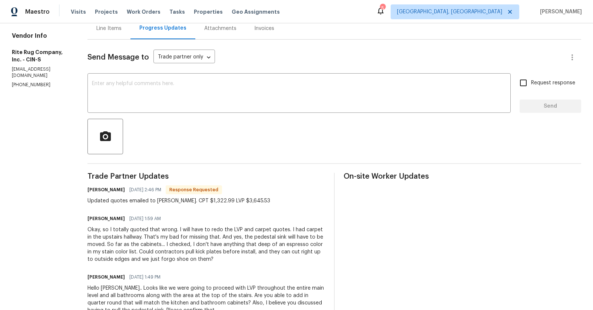
click at [122, 28] on div "Line Items" at bounding box center [108, 28] width 25 height 7
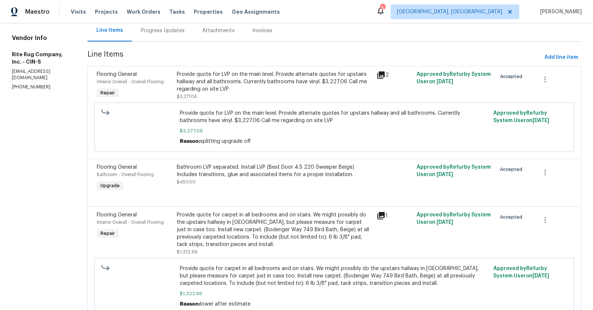
scroll to position [77, 0]
click at [263, 78] on div "Provide quote for LVP on the main level. Provide alternate quotes for upstairs …" at bounding box center [274, 81] width 195 height 22
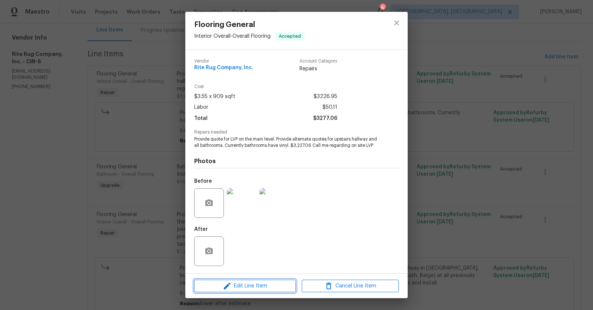
click at [272, 283] on span "Edit Line Item" at bounding box center [244, 286] width 97 height 9
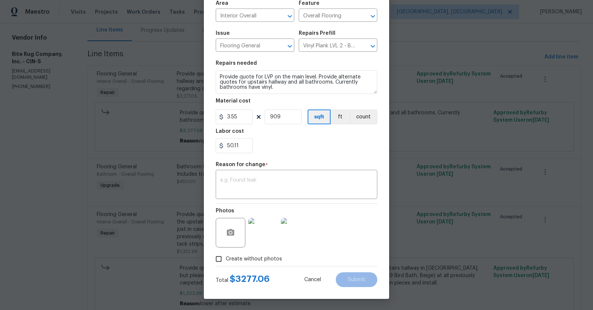
scroll to position [54, 0]
click at [248, 148] on input "50.11" at bounding box center [234, 146] width 37 height 15
type input "5"
click at [282, 121] on input "909" at bounding box center [282, 117] width 37 height 15
type input "0"
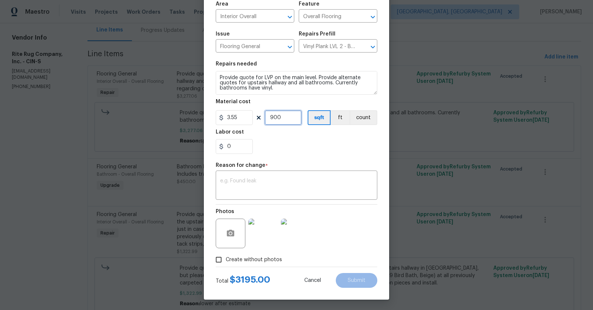
type input "900"
click at [294, 130] on div "Labor cost" at bounding box center [297, 135] width 162 height 10
click at [239, 149] on input "0" at bounding box center [234, 146] width 37 height 15
type input "53"
click at [250, 186] on textarea at bounding box center [296, 187] width 153 height 16
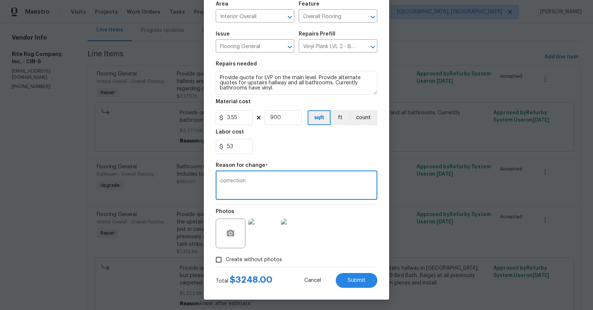
type textarea "correction"
click at [247, 149] on input "53" at bounding box center [234, 146] width 37 height 15
click at [352, 239] on div "Photos" at bounding box center [297, 229] width 162 height 48
type input "0.53"
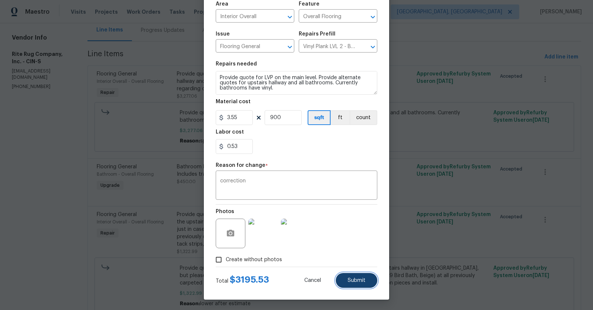
click at [356, 277] on button "Submit" at bounding box center [356, 280] width 41 height 15
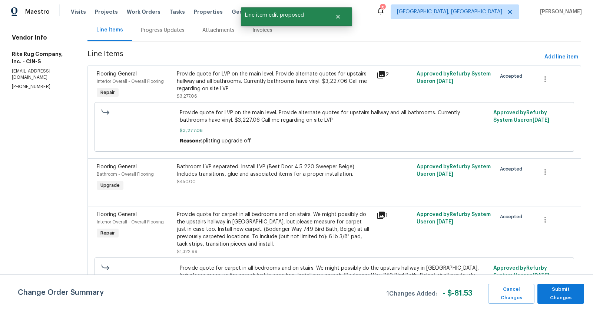
scroll to position [0, 0]
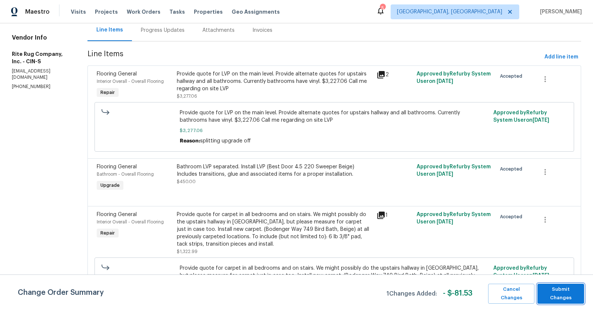
click at [544, 295] on span "Submit Changes" at bounding box center [560, 294] width 39 height 17
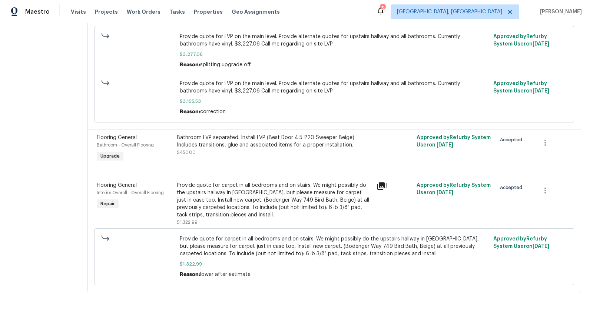
scroll to position [156, 0]
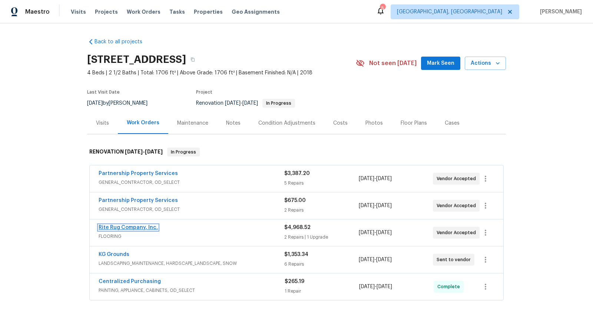
click at [139, 226] on link "Rite Rug Company, Inc." at bounding box center [128, 227] width 59 height 5
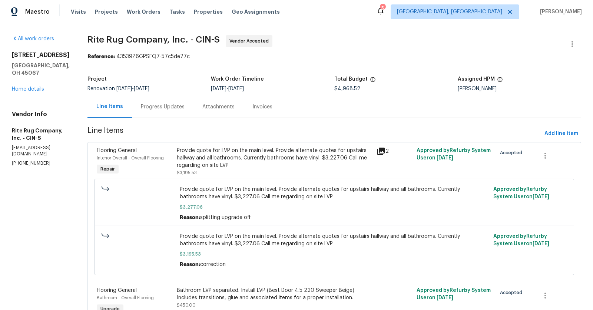
click at [176, 108] on div "Progress Updates" at bounding box center [163, 106] width 44 height 7
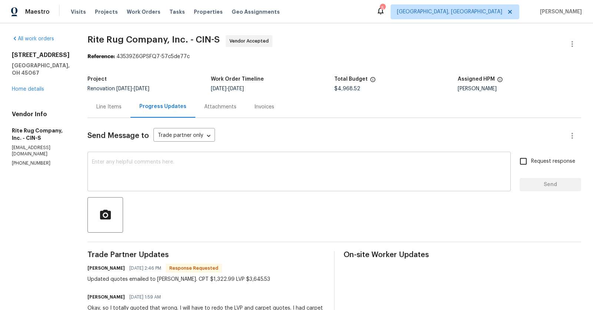
click at [190, 167] on textarea at bounding box center [299, 173] width 414 height 26
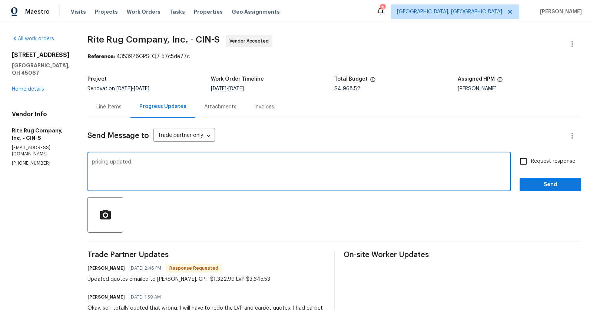
type textarea "pricing updated."
click at [552, 186] on span "Send" at bounding box center [550, 184] width 50 height 9
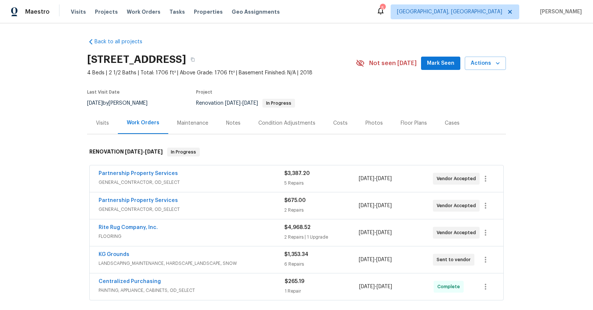
click at [141, 179] on span "GENERAL_CONTRACTOR, OD_SELECT" at bounding box center [192, 182] width 186 height 7
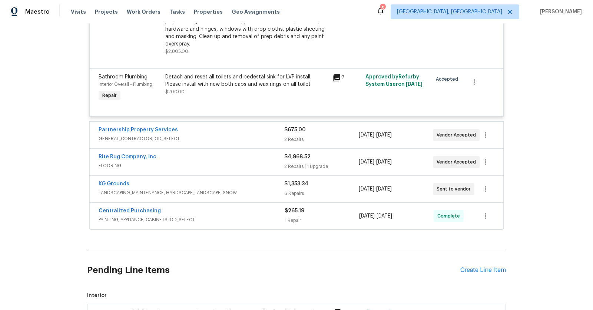
scroll to position [527, 0]
click at [70, 146] on div "Back to all projects 801 Prescott Cir, Trenton, OH 45067 4 Beds | 2 1/2 Baths |…" at bounding box center [296, 166] width 593 height 287
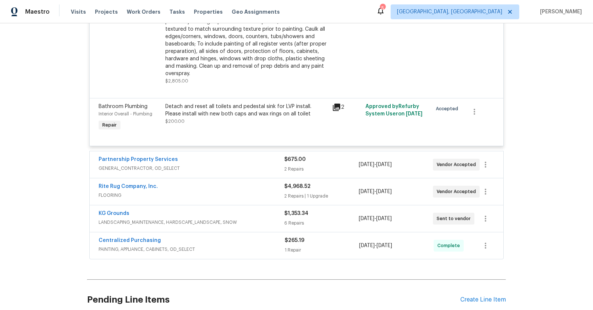
scroll to position [485, 0]
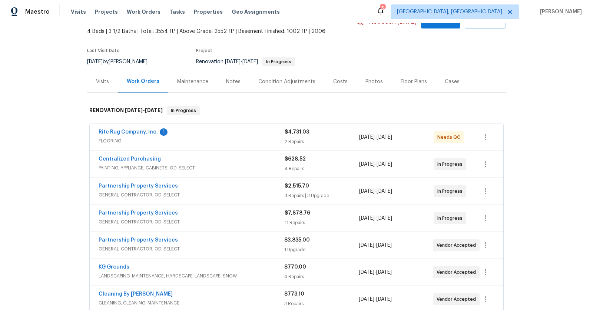
scroll to position [42, 0]
click at [145, 239] on link "Partnership Property Services" at bounding box center [138, 239] width 79 height 5
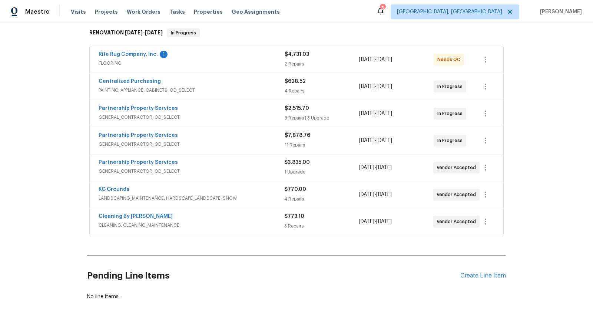
scroll to position [117, 0]
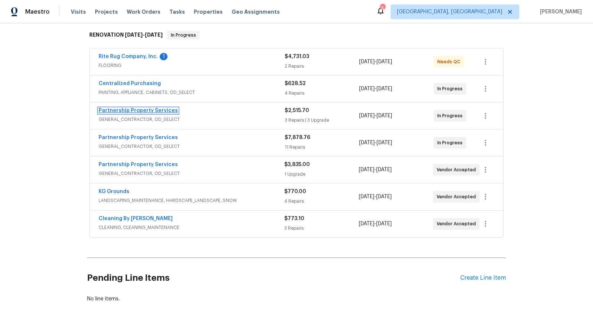
click at [136, 111] on link "Partnership Property Services" at bounding box center [138, 110] width 79 height 5
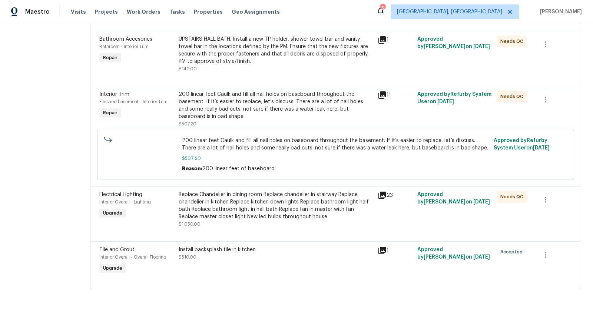
scroll to position [222, 0]
click at [308, 204] on div "Replace Chandelier in dining room Replace chandelier in stairway Replace chande…" at bounding box center [276, 206] width 194 height 30
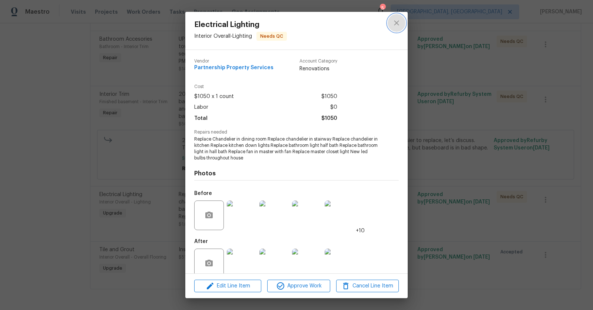
click at [394, 27] on icon "close" at bounding box center [396, 23] width 9 height 9
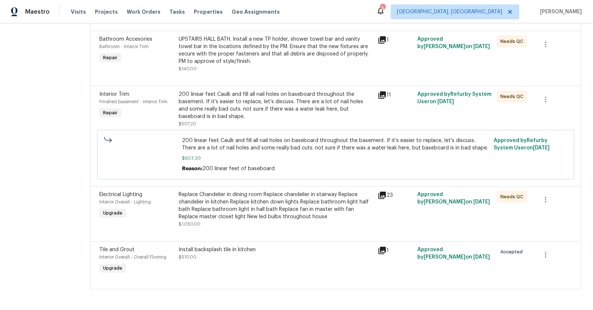
click at [357, 191] on div "Replace Chandelier in dining room Replace chandelier in stairway Replace chande…" at bounding box center [276, 206] width 194 height 30
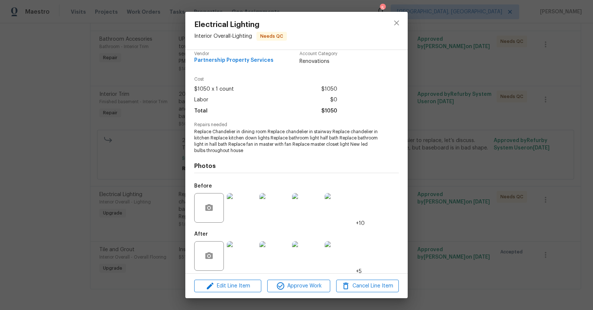
scroll to position [12, 0]
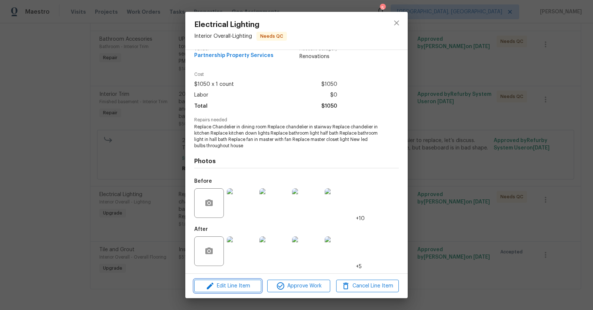
click at [243, 287] on span "Edit Line Item" at bounding box center [227, 286] width 63 height 9
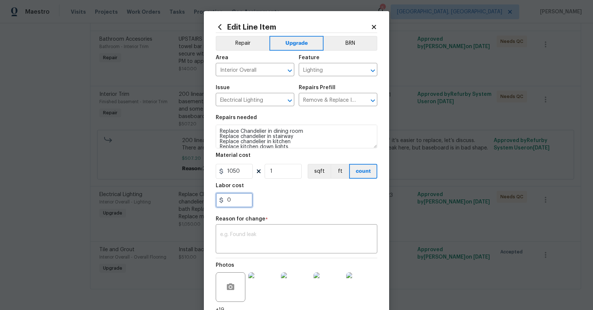
click at [244, 202] on input "0" at bounding box center [234, 200] width 37 height 15
type input "100"
click at [273, 204] on div "100" at bounding box center [297, 200] width 162 height 15
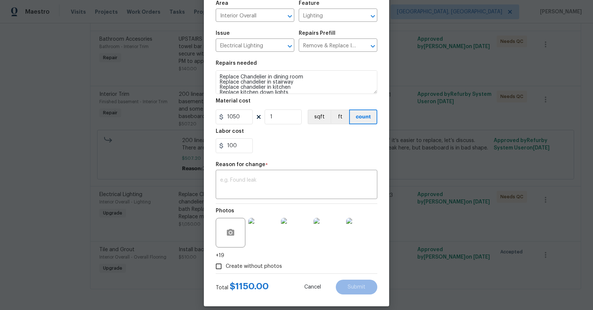
scroll to position [62, 0]
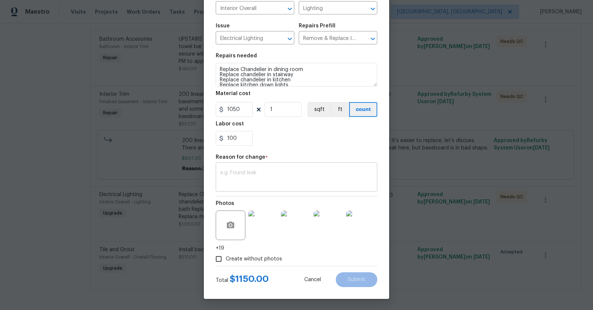
click at [278, 176] on textarea at bounding box center [296, 178] width 153 height 16
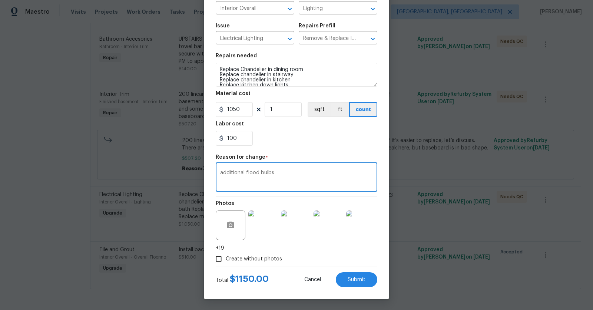
type textarea "additional flood bulbs"
click at [241, 139] on input "100" at bounding box center [234, 138] width 37 height 15
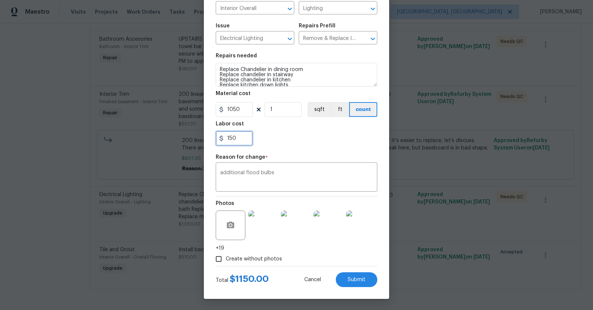
type input "150"
click at [307, 260] on div "Create without photos" at bounding box center [297, 259] width 162 height 14
click at [345, 284] on button "Submit" at bounding box center [356, 280] width 41 height 15
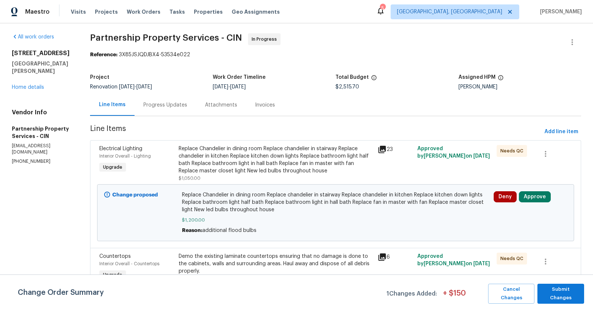
scroll to position [0, 0]
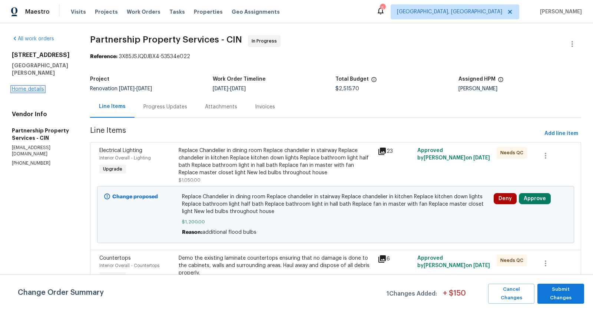
click at [38, 87] on link "Home details" at bounding box center [28, 89] width 32 height 5
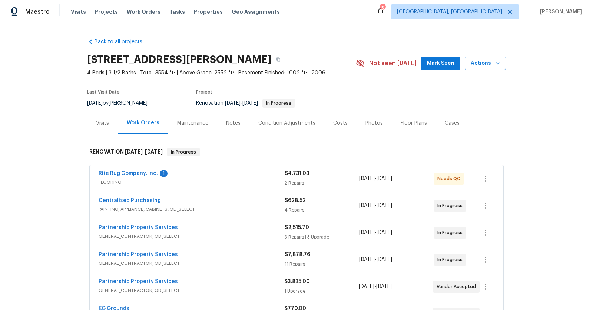
click at [123, 177] on div "Rite Rug Company, Inc. 1" at bounding box center [192, 174] width 186 height 9
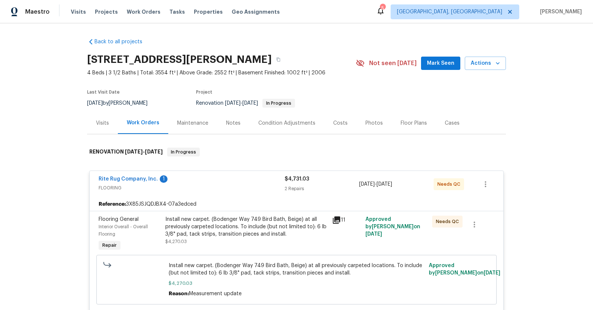
click at [126, 186] on span "FLOORING" at bounding box center [192, 187] width 186 height 7
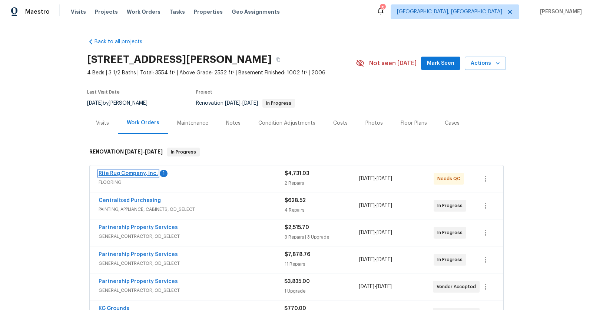
click at [115, 175] on link "Rite Rug Company, Inc." at bounding box center [128, 173] width 59 height 5
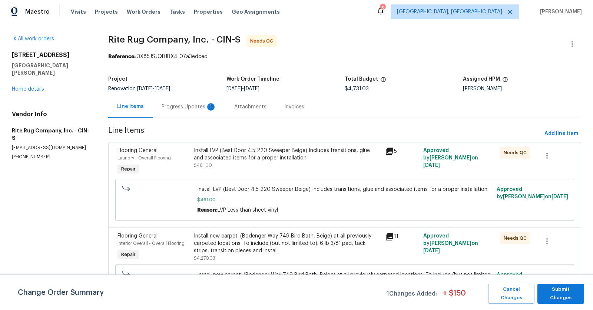
click at [190, 103] on div "Progress Updates 1" at bounding box center [189, 106] width 55 height 7
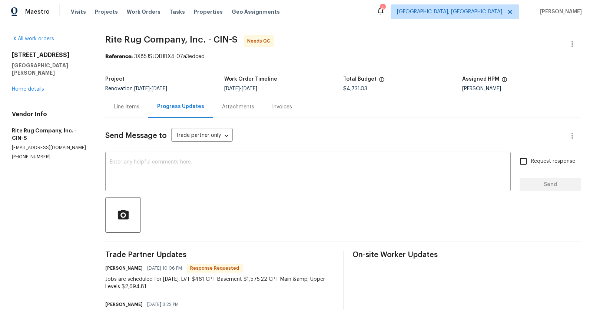
click at [234, 153] on div "Send Message to Trade partner only Trade partner only ​ x ​ Request response Se…" at bounding box center [343, 296] width 476 height 356
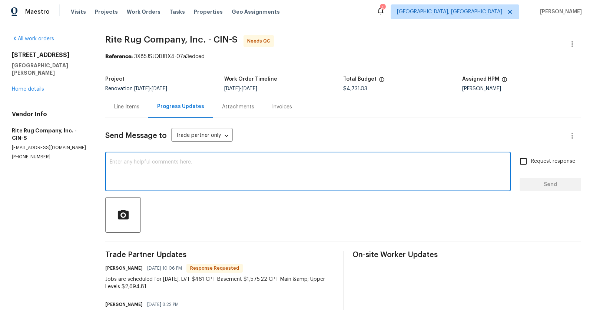
click at [225, 162] on textarea at bounding box center [308, 173] width 396 height 26
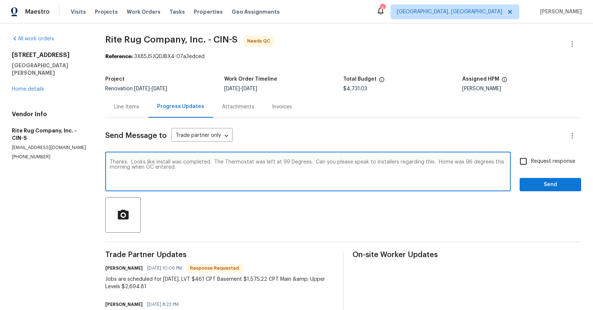
click at [209, 163] on textarea "Thanks. Looks like install was completed. The Thermostat was left at 99 Degrees…" at bounding box center [308, 173] width 396 height 26
click at [213, 162] on textarea "Thanks. Looks like install was completed. The Thermostat was left at 99 Degrees…" at bounding box center [308, 173] width 396 height 26
click at [499, 163] on textarea "Thanks. FYI - The Thermostat was left at 99 Degrees. Can you please speak to in…" at bounding box center [308, 173] width 396 height 26
type textarea "Thanks. FYI - The Thermostat was left at 99 Degrees. Can you please speak to in…"
click at [525, 163] on input "Request response" at bounding box center [523, 162] width 16 height 16
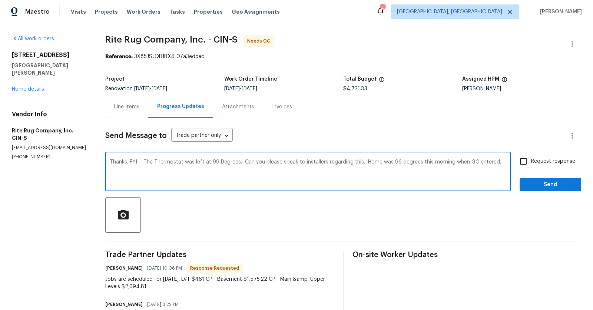
checkbox input "true"
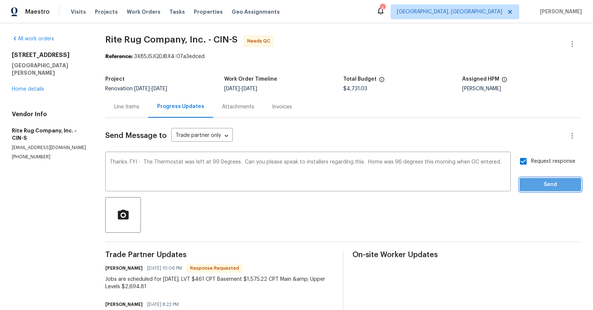
click at [548, 182] on span "Send" at bounding box center [550, 184] width 50 height 9
